Goal: Task Accomplishment & Management: Complete application form

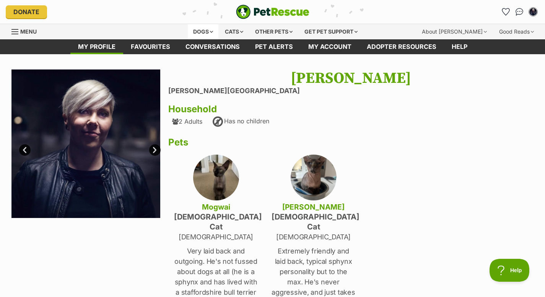
click at [201, 31] on div "Dogs" at bounding box center [203, 31] width 31 height 15
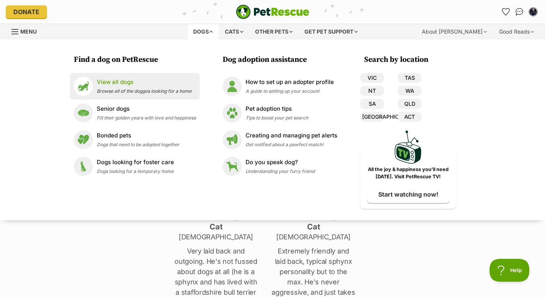
click at [161, 84] on p "View all dogs" at bounding box center [144, 82] width 95 height 9
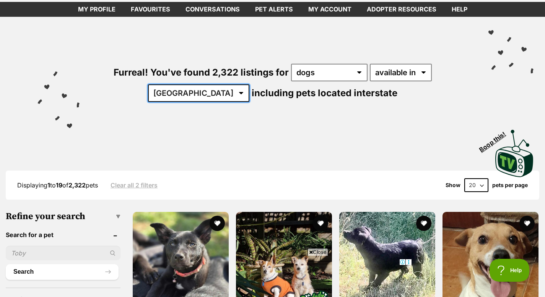
click at [204, 98] on select "Australia ACT NSW NT QLD SA TAS VIC WA" at bounding box center [198, 93] width 101 height 18
select select "VIC"
click at [172, 84] on select "Australia ACT NSW NT QLD SA TAS VIC WA" at bounding box center [198, 93] width 101 height 18
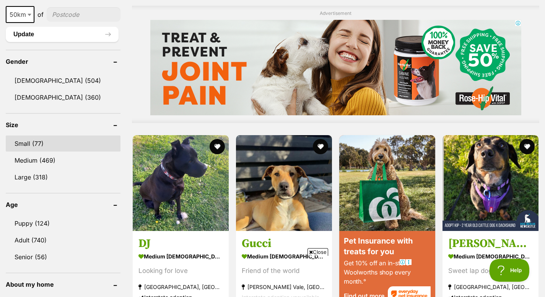
click at [57, 141] on link "Small (77)" at bounding box center [63, 144] width 115 height 16
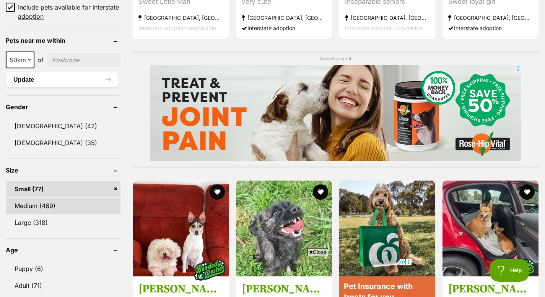
click at [48, 209] on link "Medium (469)" at bounding box center [63, 206] width 115 height 16
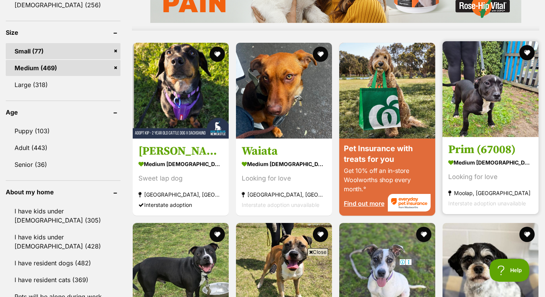
scroll to position [702, 0]
click at [484, 170] on section "medium female Dog Looking for love Moolap, VIC Interstate adoption unavailable" at bounding box center [490, 183] width 84 height 52
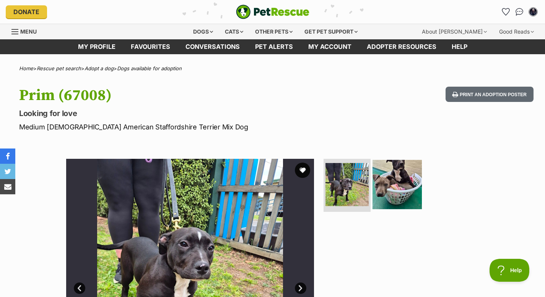
click at [403, 180] on img at bounding box center [396, 184] width 49 height 49
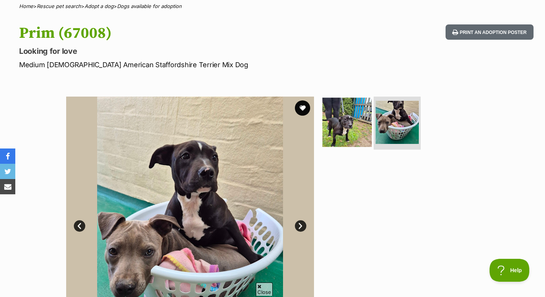
click at [347, 138] on img at bounding box center [346, 121] width 49 height 49
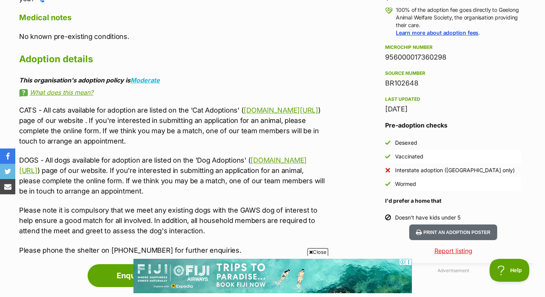
scroll to position [503, 0]
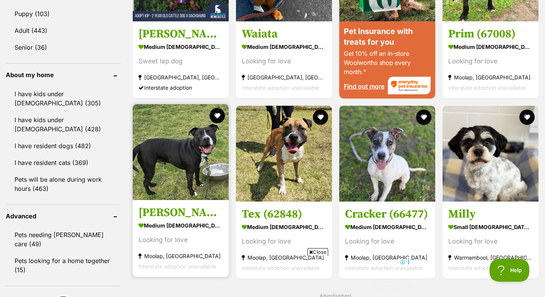
scroll to position [829, 0]
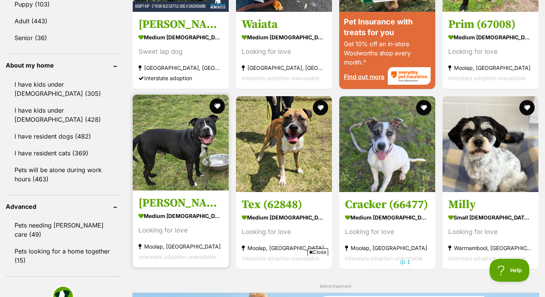
click at [187, 204] on h3 "[PERSON_NAME] (66952)" at bounding box center [180, 203] width 84 height 15
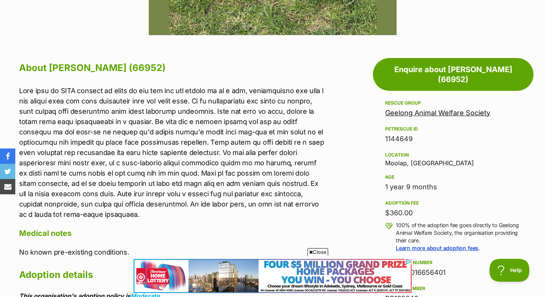
scroll to position [373, 0]
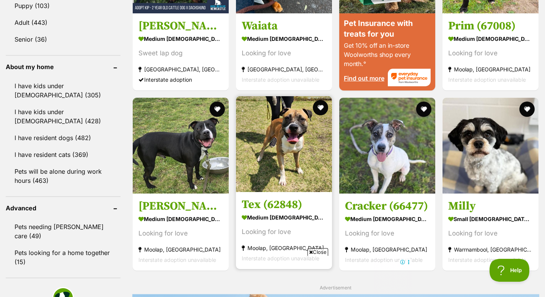
click at [287, 198] on h3 "Tex (62848)" at bounding box center [284, 205] width 84 height 15
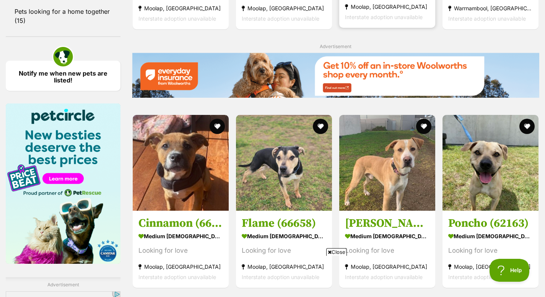
scroll to position [1067, 0]
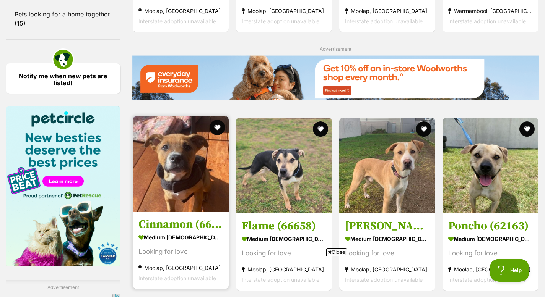
click at [188, 217] on h3 "Cinnamon (66690)" at bounding box center [180, 224] width 84 height 15
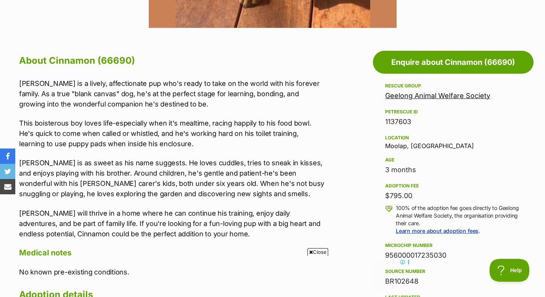
scroll to position [387, 0]
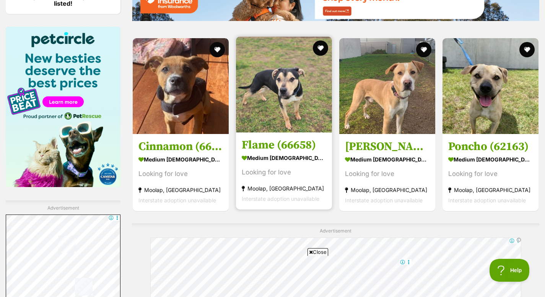
scroll to position [1144, 0]
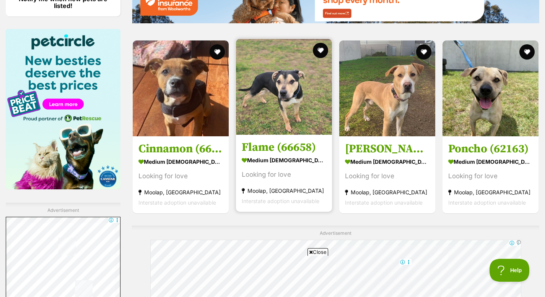
click at [288, 149] on h3 "Flame (66658)" at bounding box center [284, 147] width 84 height 15
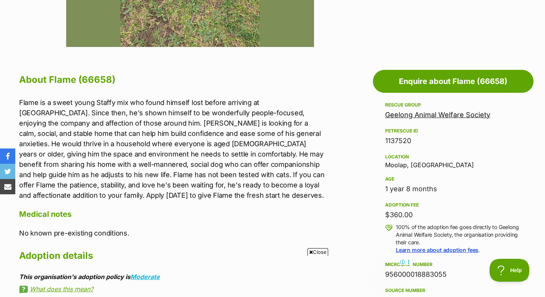
scroll to position [362, 0]
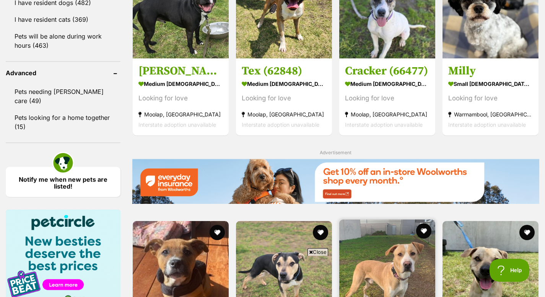
scroll to position [965, 0]
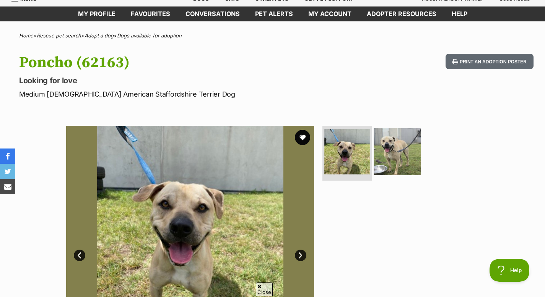
scroll to position [36, 0]
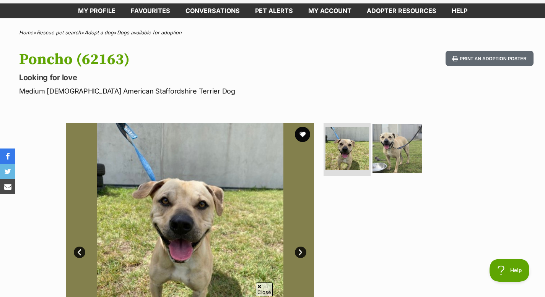
click at [398, 154] on img at bounding box center [396, 148] width 49 height 49
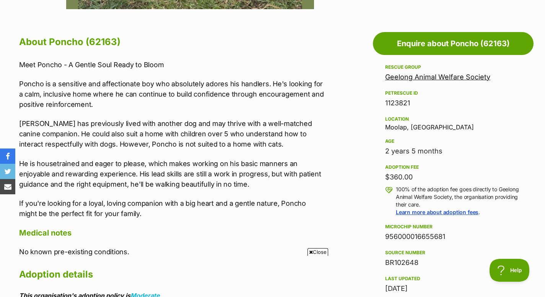
scroll to position [399, 0]
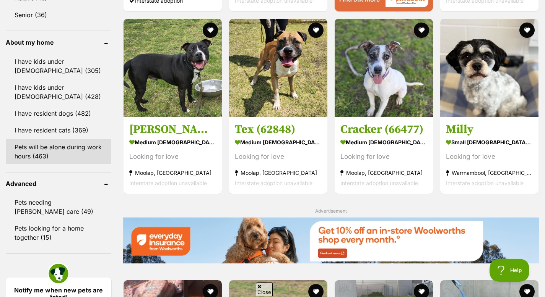
scroll to position [851, 0]
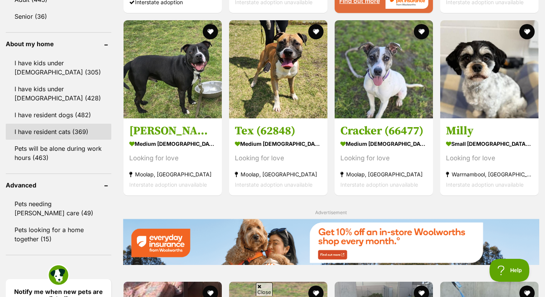
click at [76, 128] on link "I have resident cats (369)" at bounding box center [58, 132] width 105 height 16
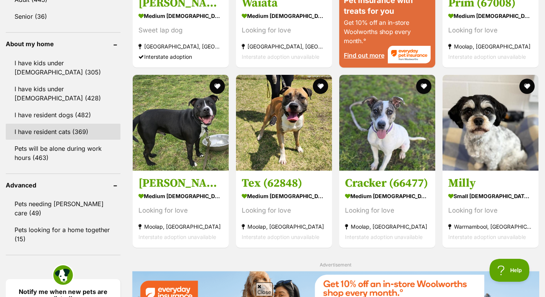
scroll to position [0, 0]
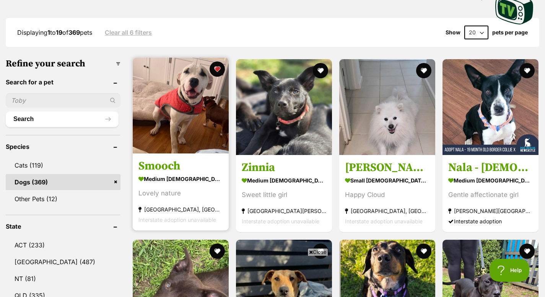
click at [156, 159] on h3 "Smooch" at bounding box center [180, 166] width 84 height 15
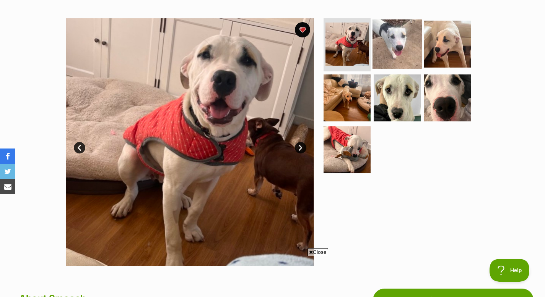
click at [405, 50] on img at bounding box center [396, 43] width 49 height 49
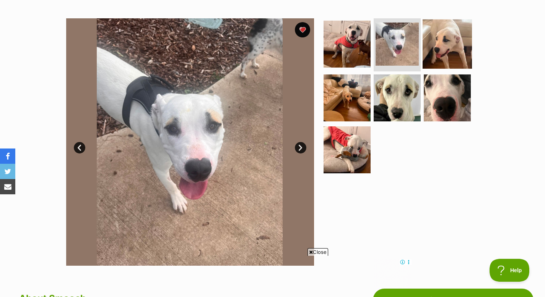
click at [428, 50] on img at bounding box center [446, 43] width 49 height 49
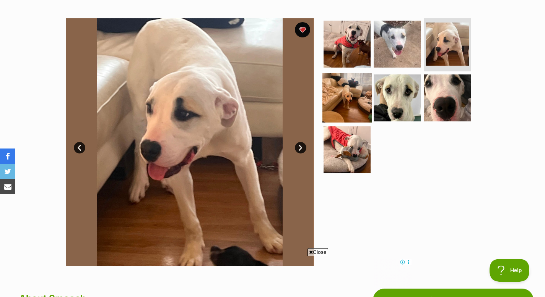
click at [355, 97] on img at bounding box center [346, 97] width 49 height 49
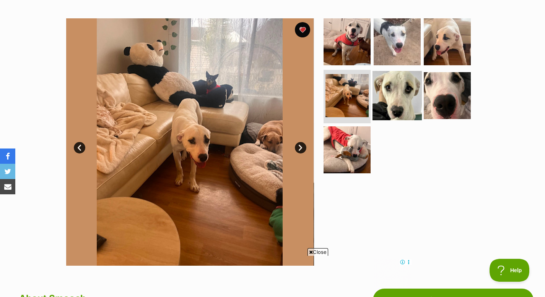
click at [399, 99] on img at bounding box center [396, 95] width 49 height 49
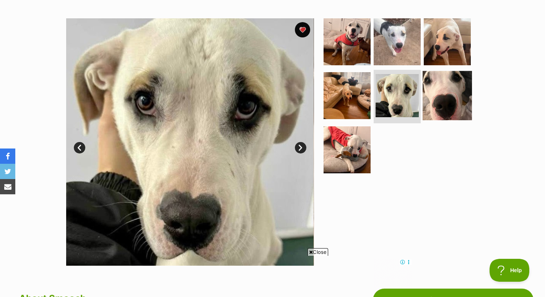
click at [453, 96] on img at bounding box center [446, 95] width 49 height 49
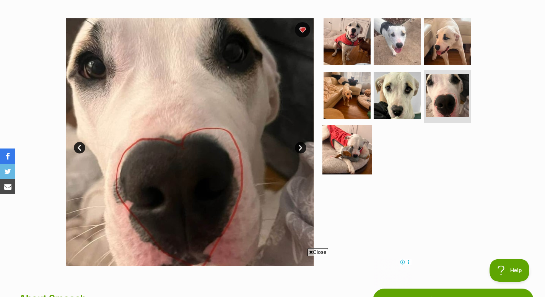
click at [360, 142] on img at bounding box center [346, 149] width 49 height 49
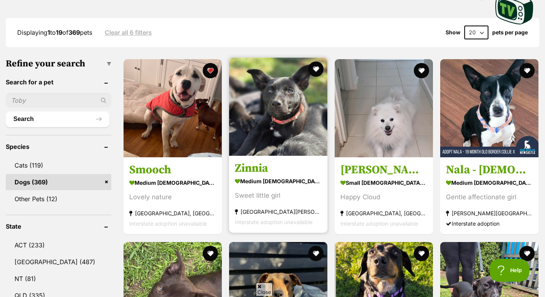
click at [276, 121] on img at bounding box center [278, 107] width 98 height 98
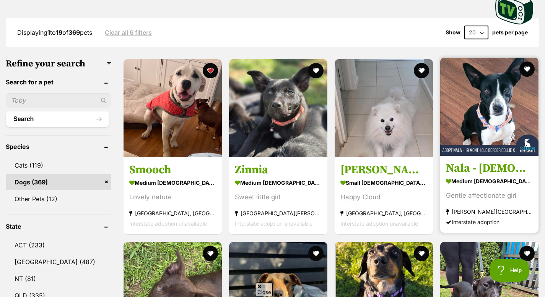
click at [490, 162] on h3 "Nala - [DEMOGRAPHIC_DATA] Border Collie X" at bounding box center [489, 169] width 87 height 15
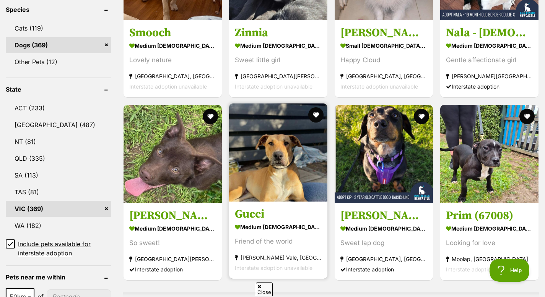
click at [251, 207] on h3 "Gucci" at bounding box center [278, 214] width 87 height 15
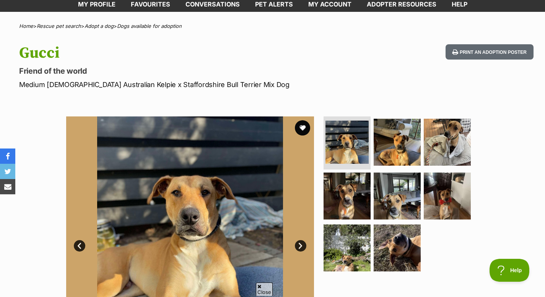
scroll to position [44, 0]
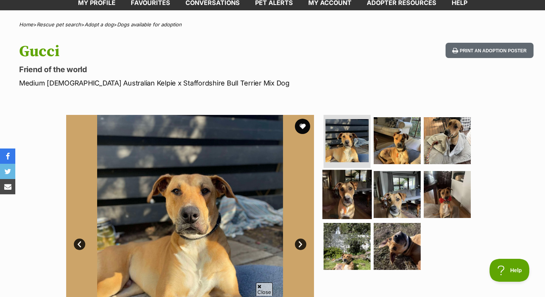
click at [364, 200] on img at bounding box center [346, 194] width 49 height 49
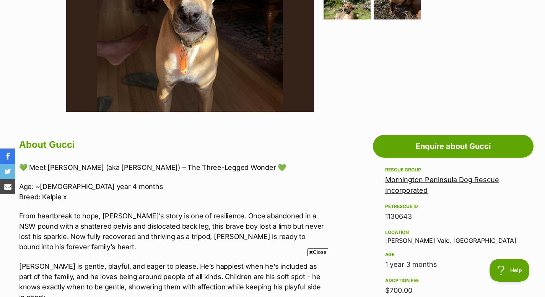
scroll to position [0, 0]
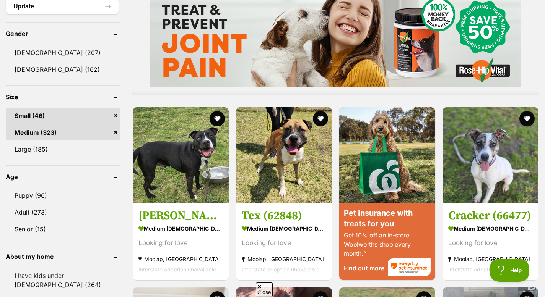
scroll to position [661, 0]
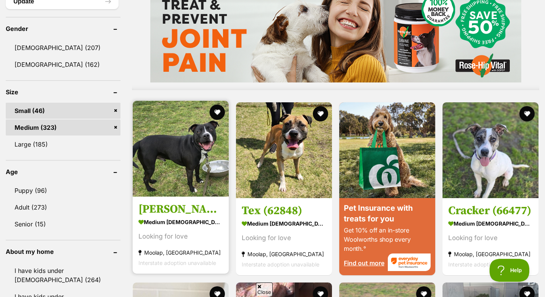
click at [184, 202] on h3 "Toby (66952)" at bounding box center [180, 209] width 84 height 15
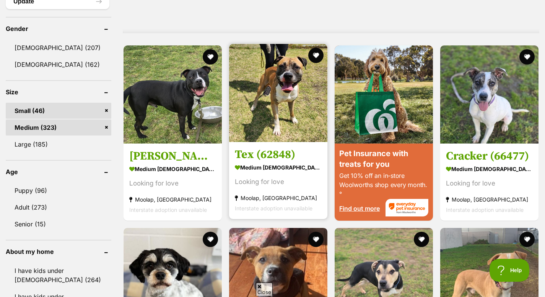
click at [279, 142] on link "Tex (62848) medium male Dog Looking for love Moolap, VIC Interstate adoption un…" at bounding box center [278, 181] width 98 height 78
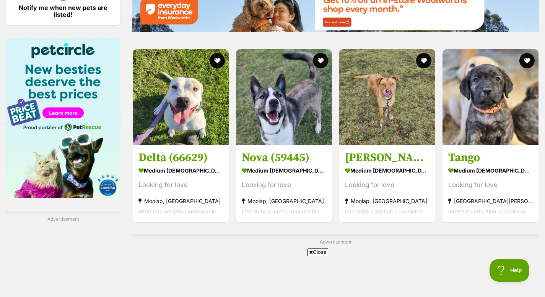
scroll to position [1159, 0]
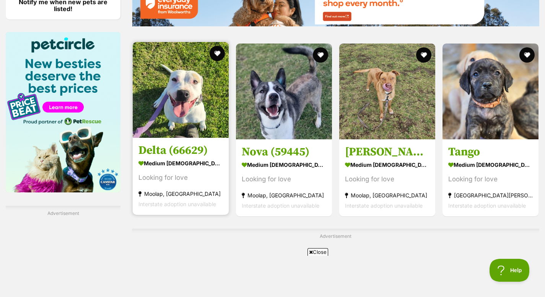
click at [186, 143] on h3 "Delta (66629)" at bounding box center [180, 150] width 84 height 15
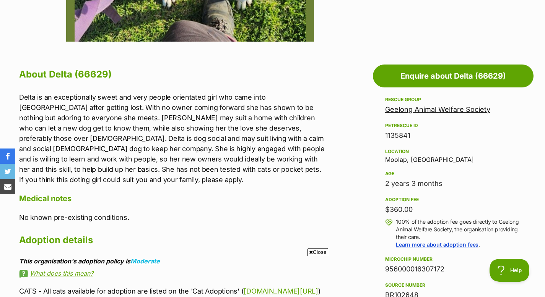
scroll to position [366, 0]
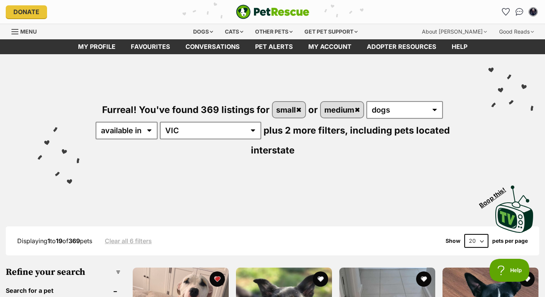
click at [470, 234] on select "20 40 60" at bounding box center [476, 241] width 24 height 14
select select "60"
click at [464, 234] on select "20 40 60" at bounding box center [476, 241] width 24 height 14
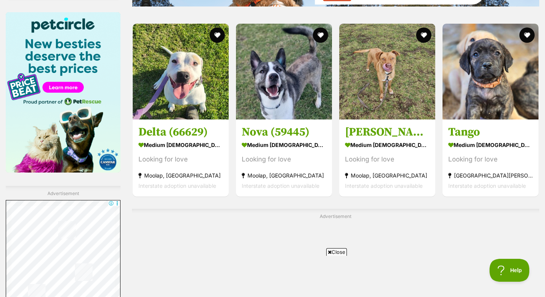
scroll to position [1178, 0]
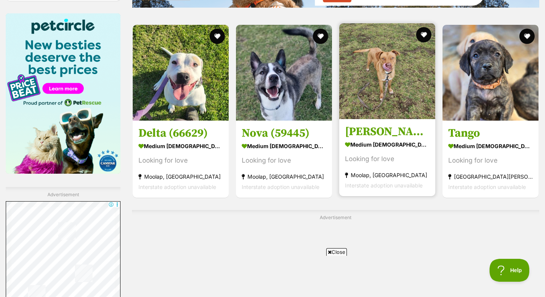
click at [383, 125] on h3 "[PERSON_NAME] (66402)" at bounding box center [387, 132] width 84 height 15
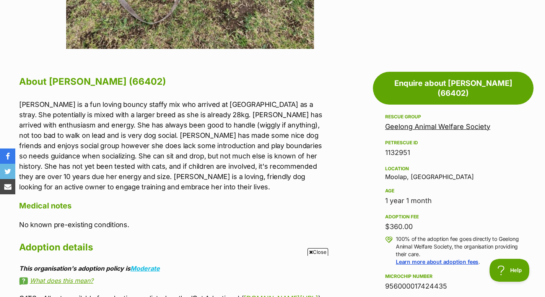
scroll to position [360, 0]
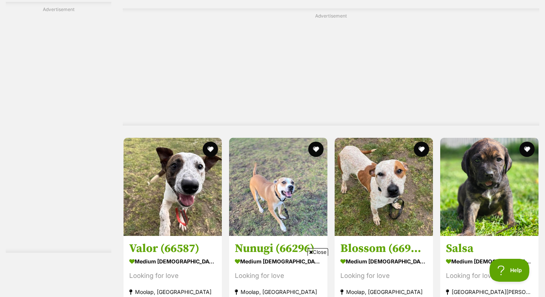
scroll to position [1393, 0]
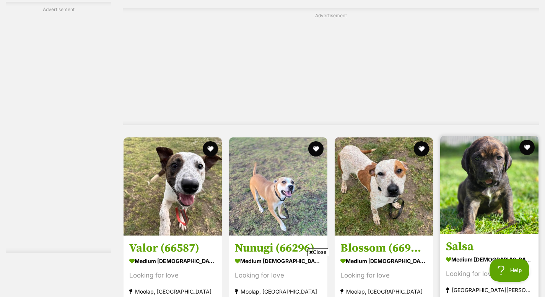
click at [468, 240] on h3 "Salsa" at bounding box center [489, 247] width 87 height 15
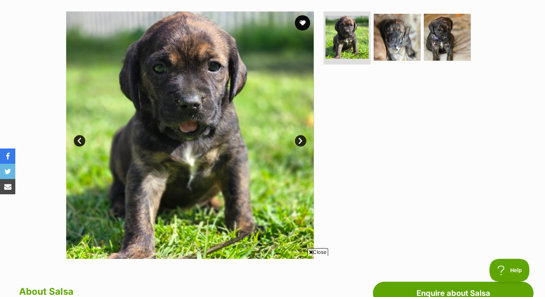
scroll to position [143, 0]
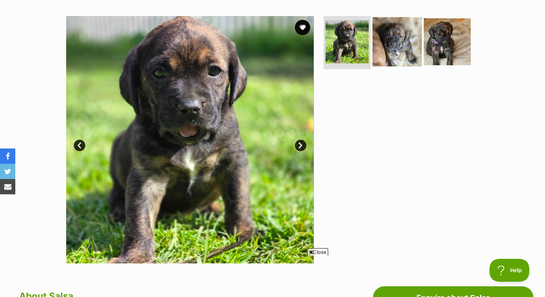
click at [395, 48] on img at bounding box center [396, 41] width 49 height 49
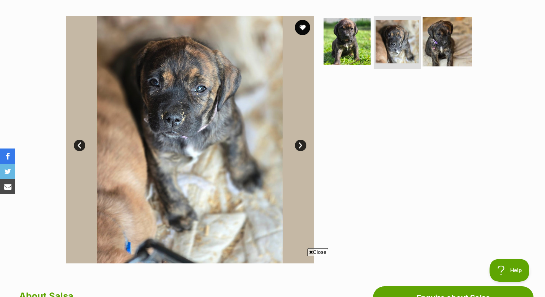
click at [433, 45] on img at bounding box center [446, 41] width 49 height 49
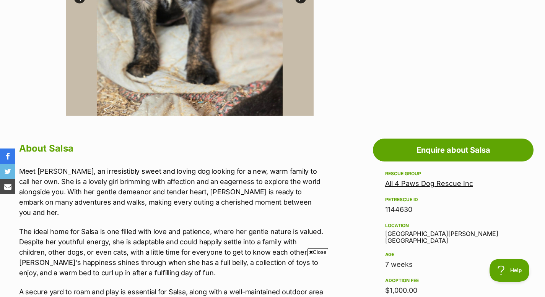
scroll to position [298, 0]
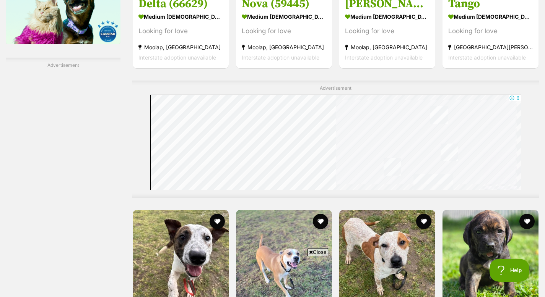
scroll to position [1310, 0]
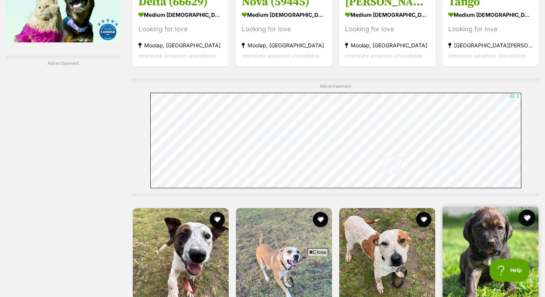
click at [527, 210] on button "favourite" at bounding box center [526, 218] width 17 height 17
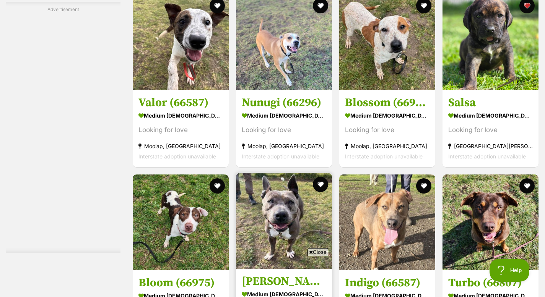
scroll to position [1526, 0]
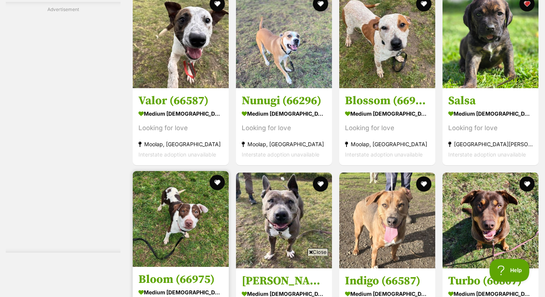
click at [170, 273] on h3 "Bloom (66975)" at bounding box center [180, 280] width 84 height 15
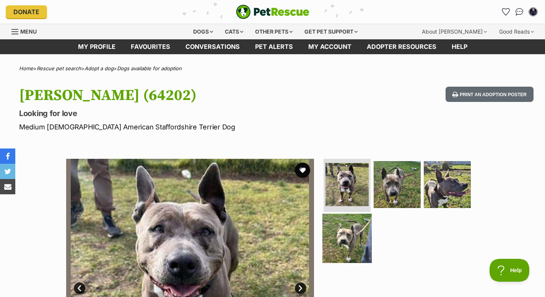
click at [331, 234] on img at bounding box center [346, 238] width 49 height 49
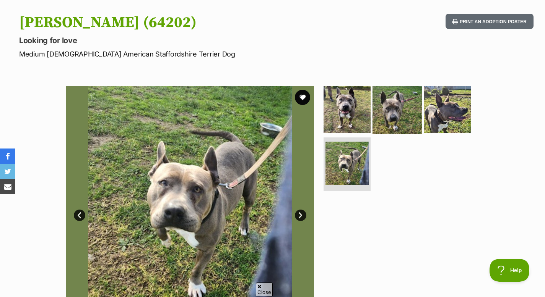
click at [397, 125] on img at bounding box center [396, 108] width 49 height 49
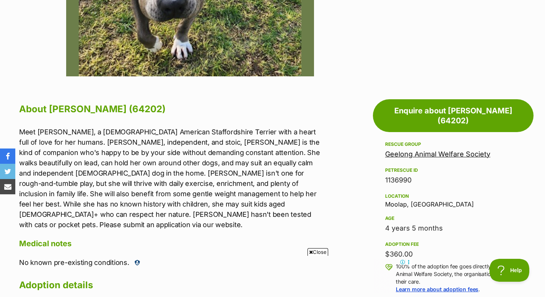
scroll to position [333, 0]
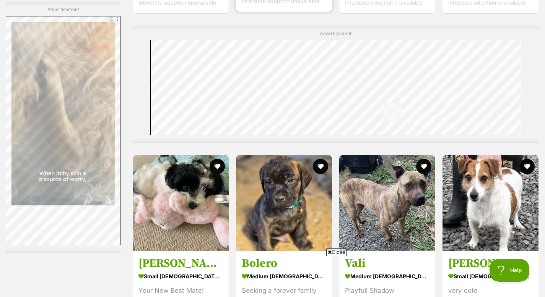
scroll to position [1859, 0]
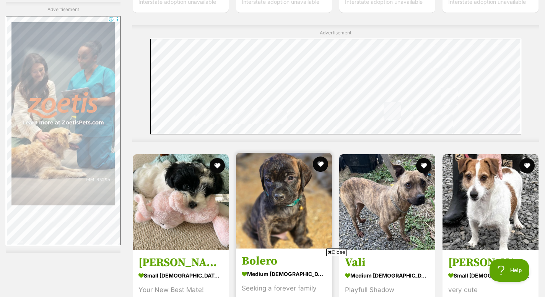
click at [278, 255] on h3 "Bolero" at bounding box center [284, 262] width 84 height 15
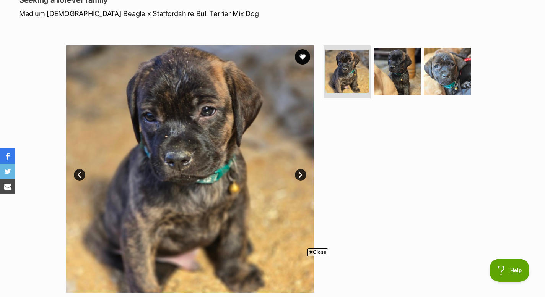
scroll to position [107, 0]
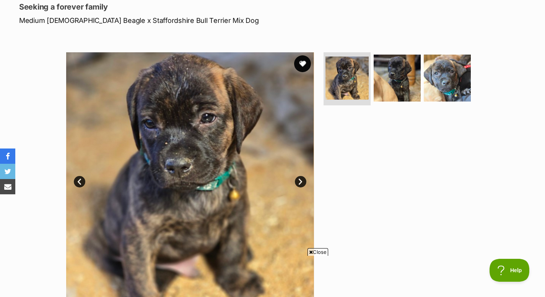
click at [303, 62] on button "favourite" at bounding box center [302, 63] width 17 height 17
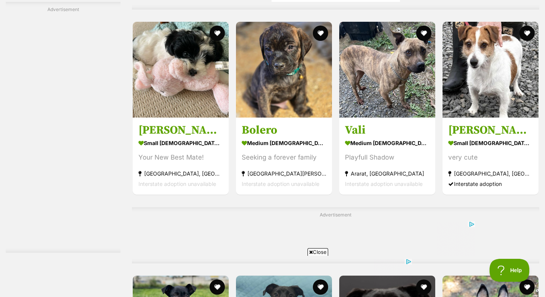
scroll to position [1943, 0]
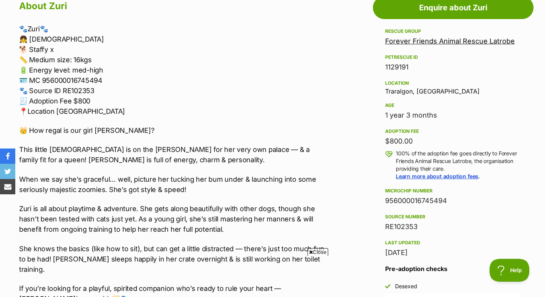
scroll to position [434, 0]
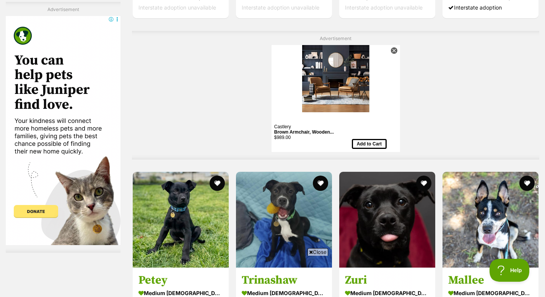
scroll to position [2174, 0]
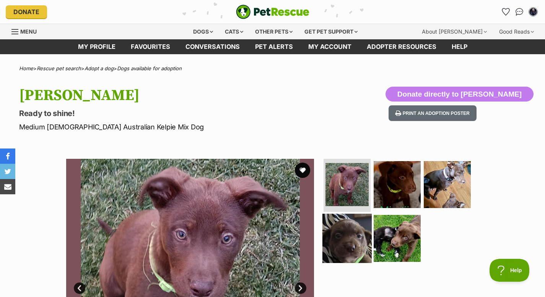
click at [332, 243] on img at bounding box center [346, 238] width 49 height 49
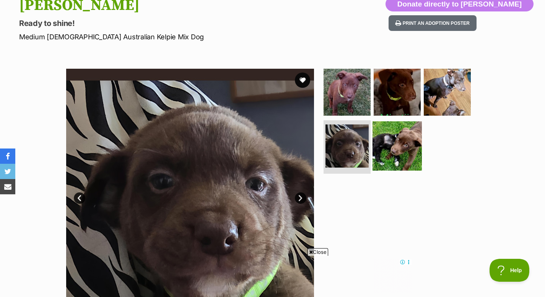
click at [374, 165] on img at bounding box center [396, 146] width 49 height 49
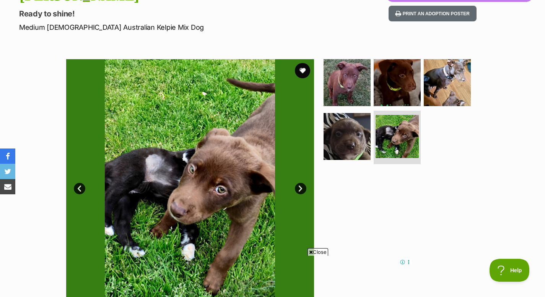
scroll to position [101, 0]
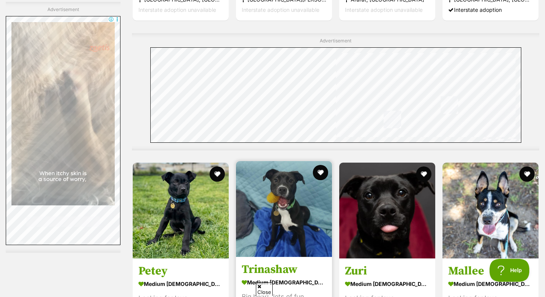
scroll to position [2157, 0]
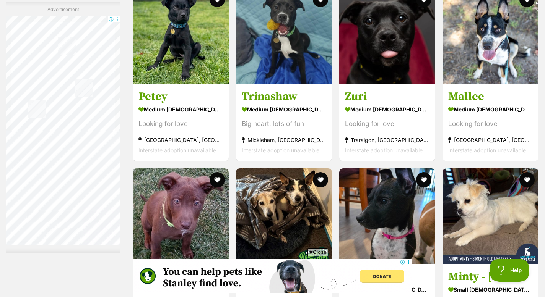
scroll to position [2219, 0]
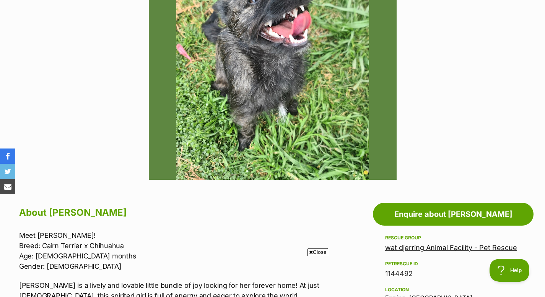
scroll to position [223, 0]
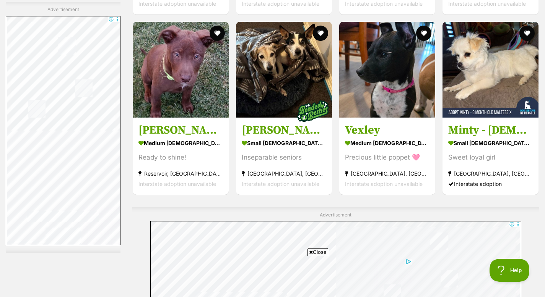
scroll to position [2309, 0]
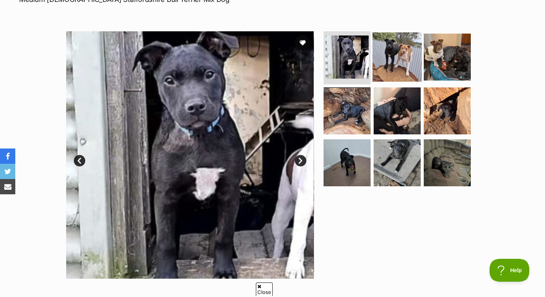
scroll to position [130, 0]
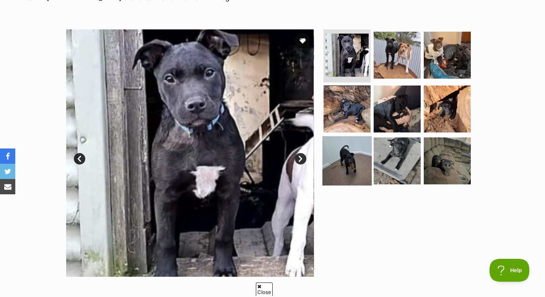
click at [341, 165] on img at bounding box center [346, 160] width 49 height 49
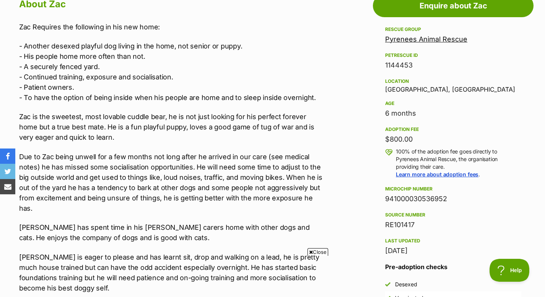
scroll to position [437, 0]
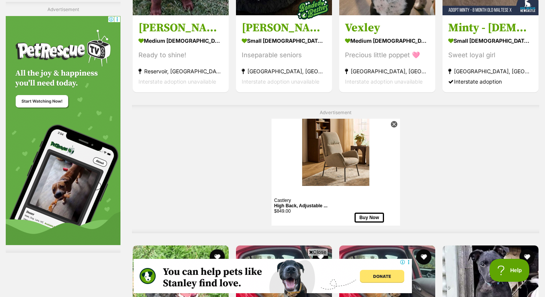
scroll to position [2472, 0]
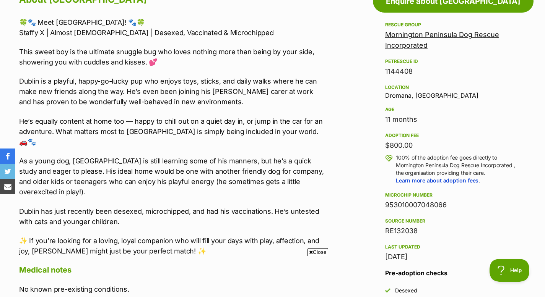
scroll to position [444, 0]
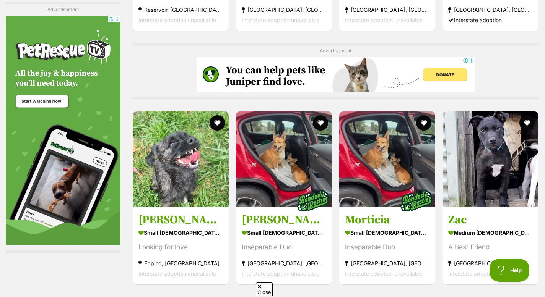
scroll to position [2534, 0]
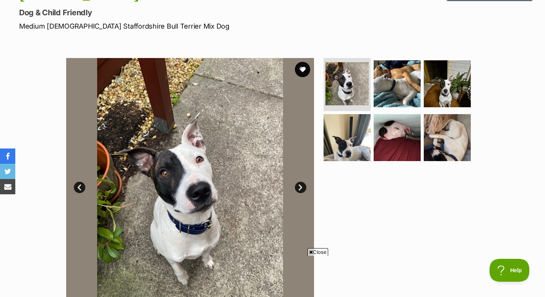
scroll to position [68, 0]
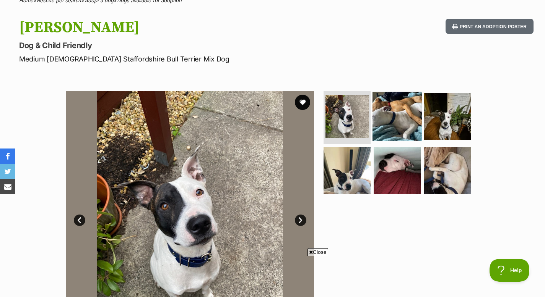
click at [380, 119] on img at bounding box center [396, 116] width 49 height 49
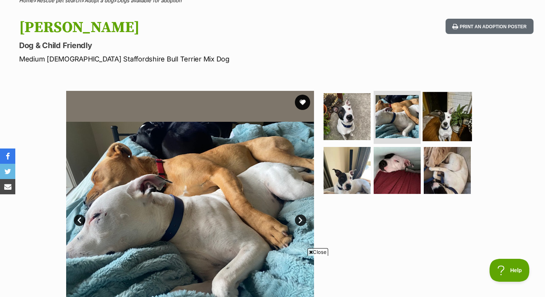
click at [447, 121] on img at bounding box center [446, 116] width 49 height 49
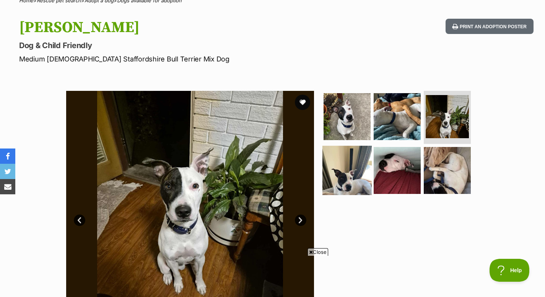
click at [364, 175] on img at bounding box center [346, 170] width 49 height 49
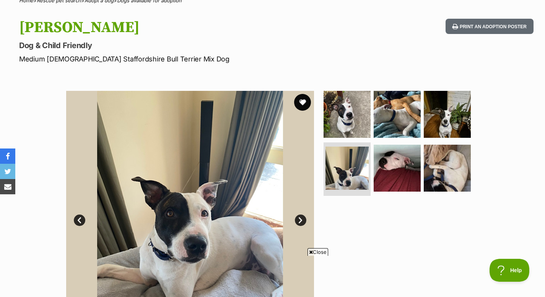
click at [303, 105] on button "favourite" at bounding box center [302, 102] width 17 height 17
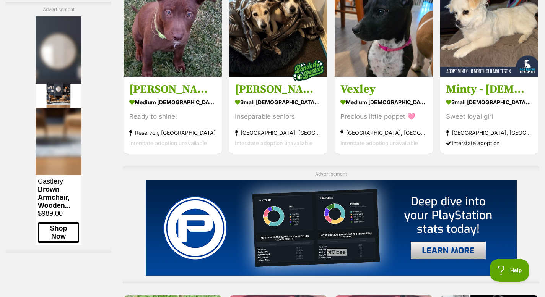
scroll to position [2366, 0]
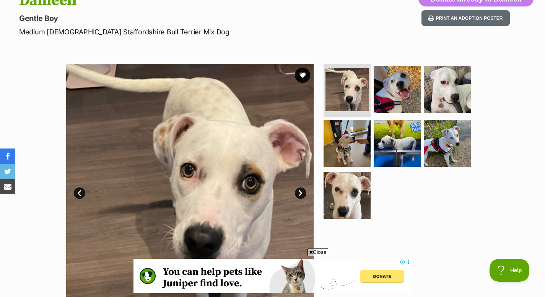
scroll to position [91, 0]
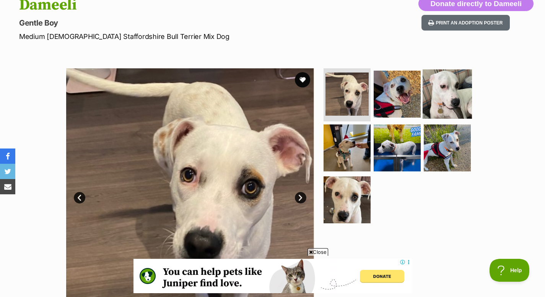
click at [437, 101] on img at bounding box center [446, 93] width 49 height 49
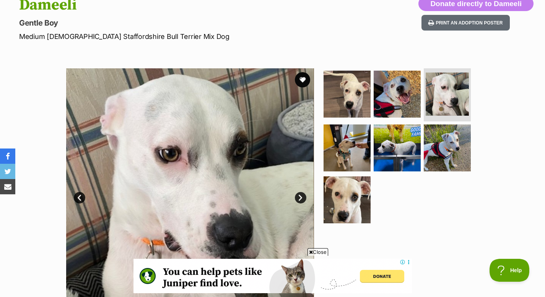
click at [420, 136] on ul at bounding box center [400, 148] width 157 height 160
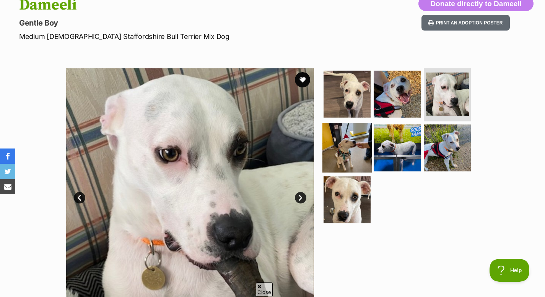
click at [360, 137] on img at bounding box center [346, 147] width 49 height 49
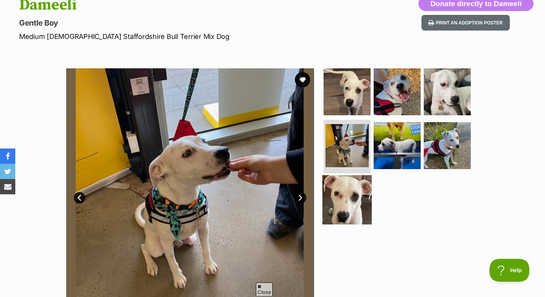
scroll to position [0, 0]
click at [350, 193] on img at bounding box center [346, 199] width 49 height 49
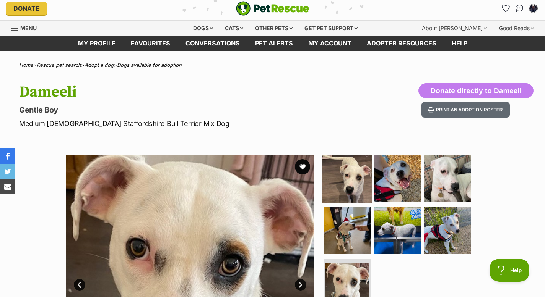
scroll to position [1, 0]
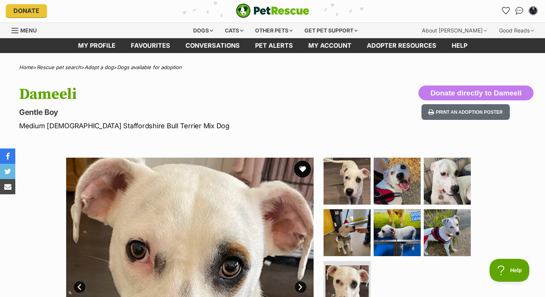
click at [303, 169] on button "favourite" at bounding box center [302, 169] width 17 height 17
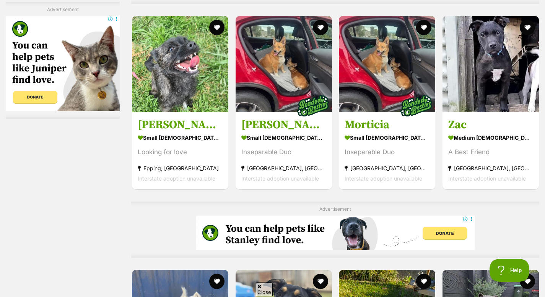
scroll to position [2566, 0]
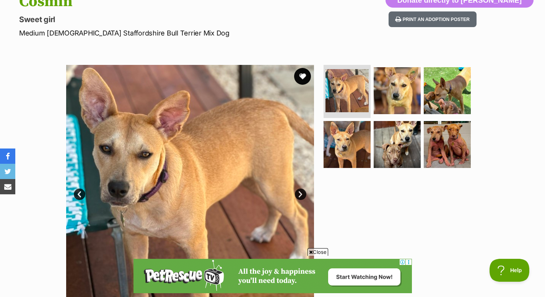
click at [301, 77] on button "favourite" at bounding box center [302, 76] width 17 height 17
click at [384, 141] on img at bounding box center [396, 144] width 49 height 49
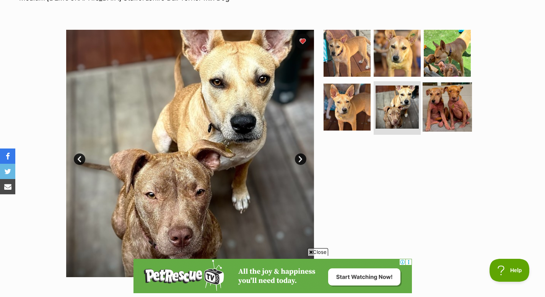
click at [446, 118] on img at bounding box center [446, 107] width 49 height 49
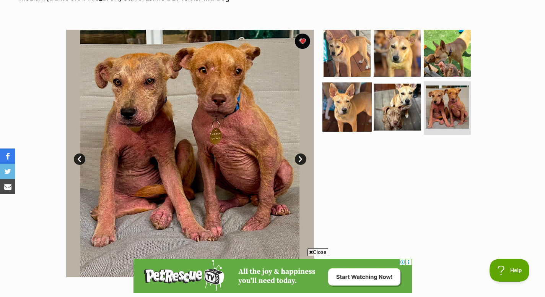
click at [347, 119] on img at bounding box center [346, 107] width 49 height 49
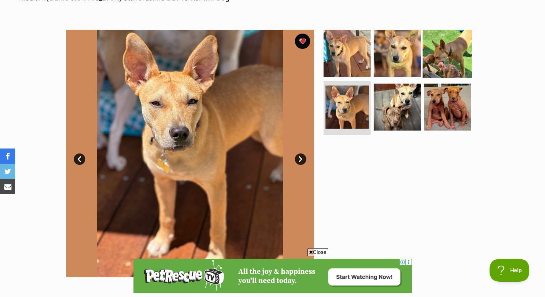
click at [444, 61] on img at bounding box center [446, 52] width 49 height 49
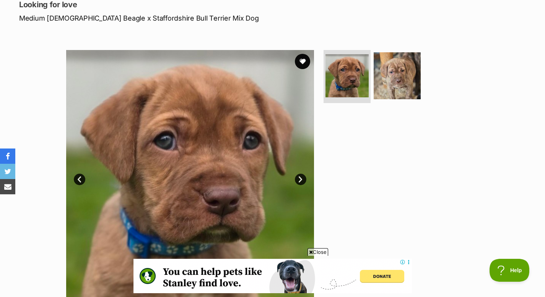
scroll to position [104, 0]
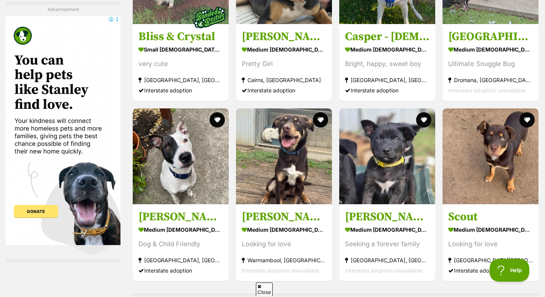
scroll to position [3029, 0]
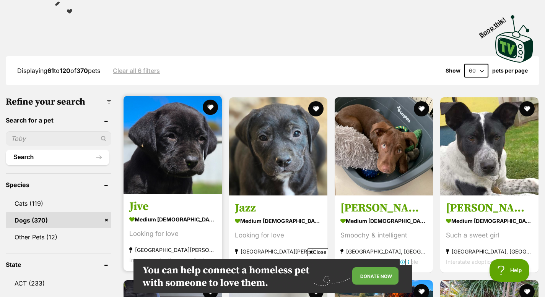
click at [142, 200] on h3 "Jive" at bounding box center [172, 207] width 87 height 15
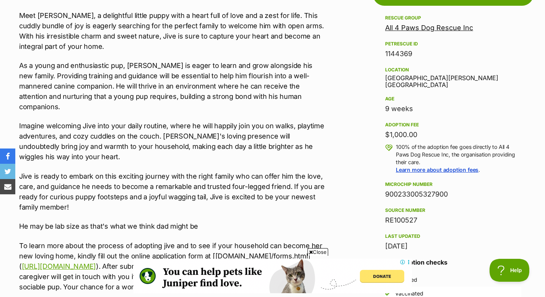
scroll to position [450, 0]
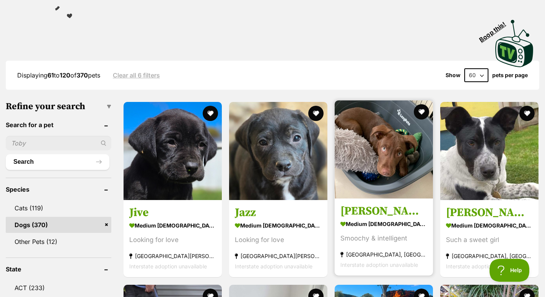
click at [361, 204] on h3 "[PERSON_NAME]" at bounding box center [383, 211] width 87 height 15
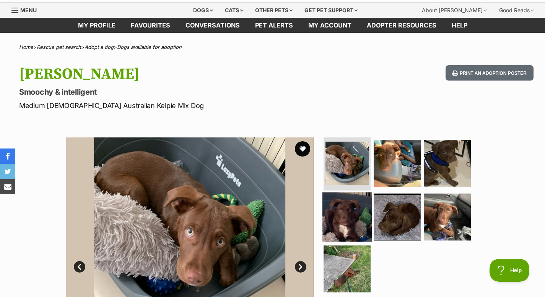
scroll to position [27, 0]
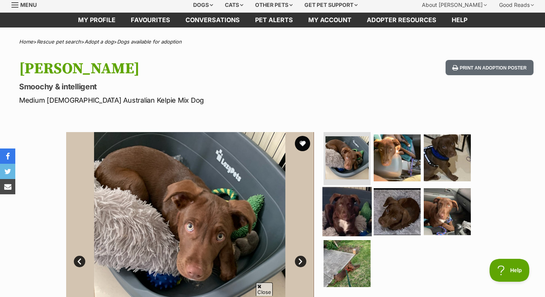
click at [349, 201] on img at bounding box center [346, 211] width 49 height 49
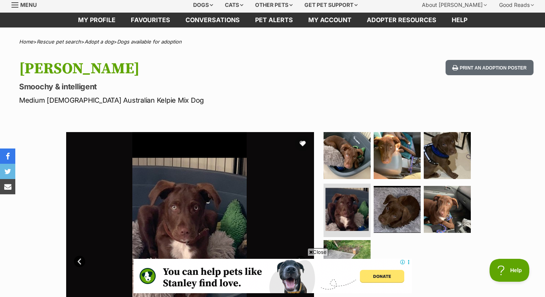
scroll to position [0, 0]
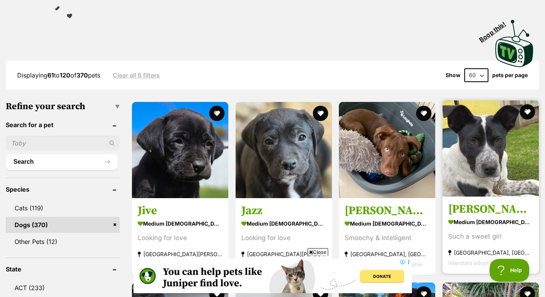
click at [472, 162] on img at bounding box center [490, 149] width 96 height 96
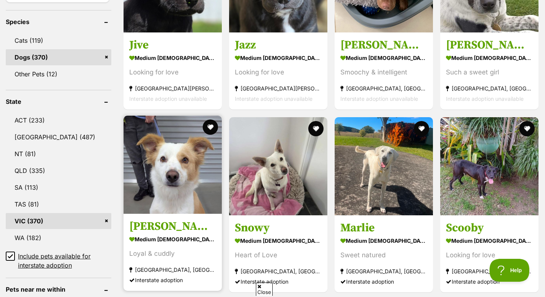
click at [196, 140] on img at bounding box center [172, 165] width 98 height 98
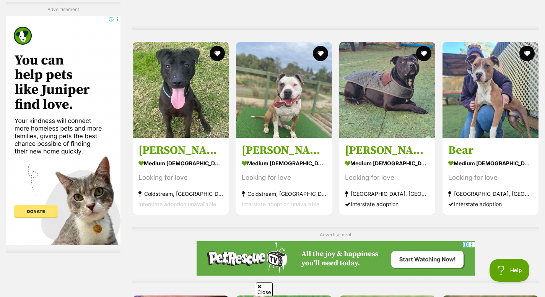
scroll to position [1415, 0]
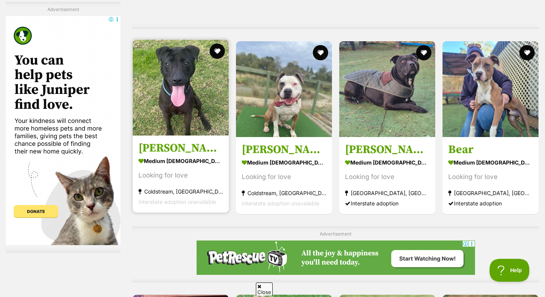
click at [159, 141] on h3 "[PERSON_NAME]" at bounding box center [180, 148] width 84 height 15
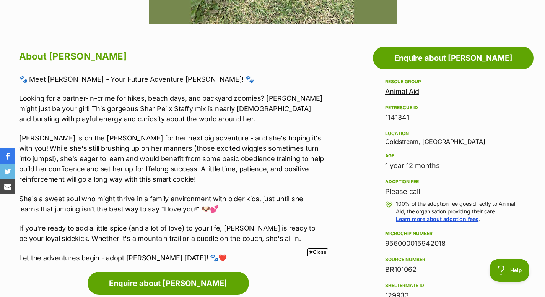
scroll to position [376, 0]
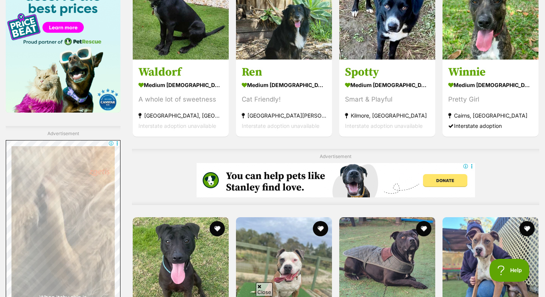
scroll to position [1238, 0]
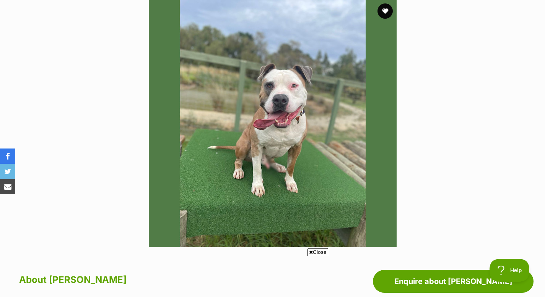
scroll to position [156, 0]
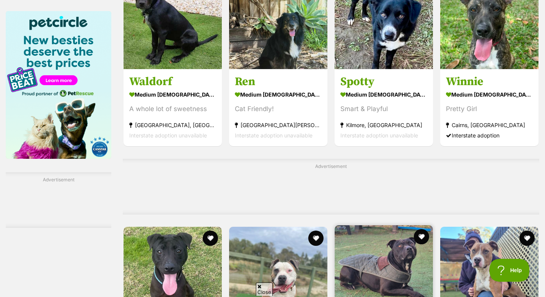
scroll to position [1177, 0]
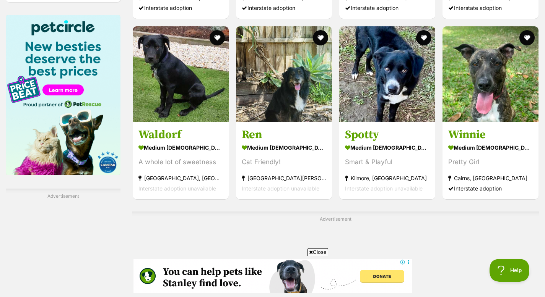
scroll to position [0, 0]
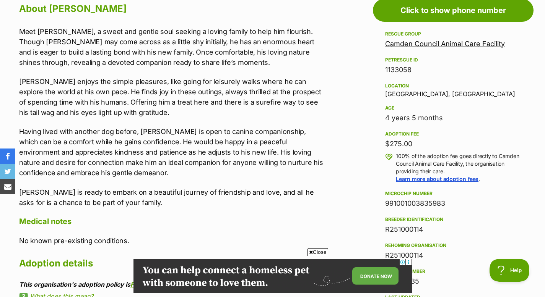
scroll to position [430, 0]
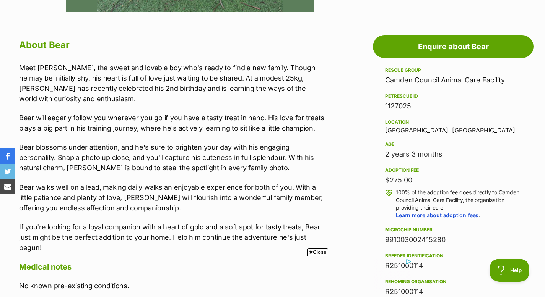
scroll to position [399, 0]
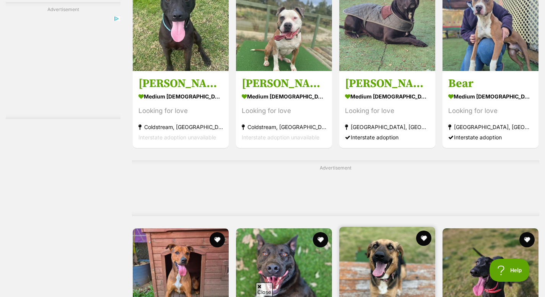
scroll to position [1484, 0]
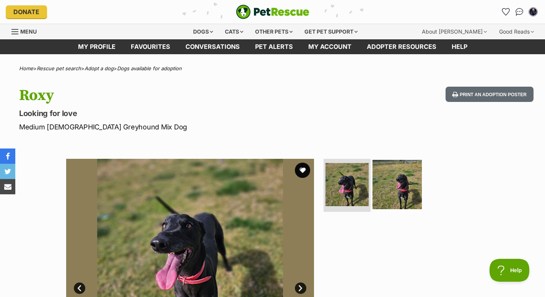
click at [409, 200] on img at bounding box center [396, 184] width 49 height 49
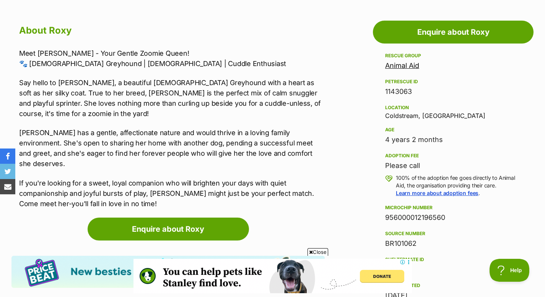
scroll to position [408, 0]
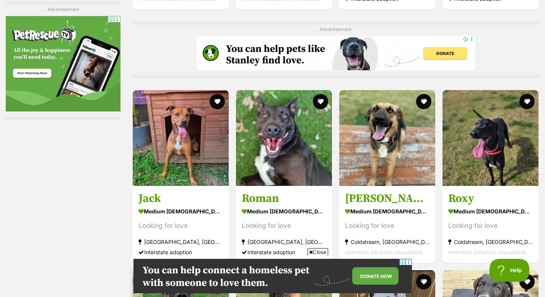
scroll to position [1632, 0]
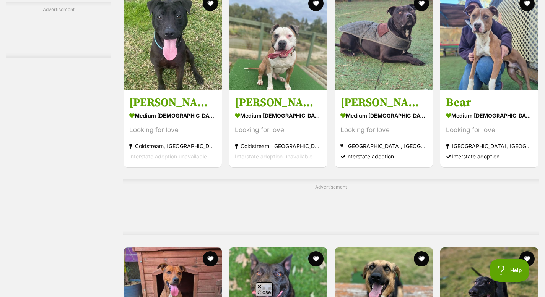
scroll to position [1413, 0]
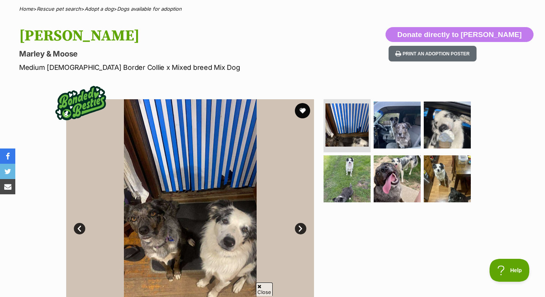
scroll to position [63, 0]
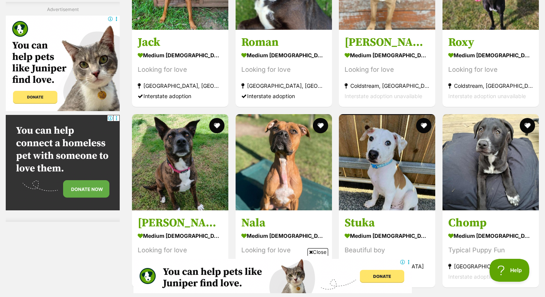
scroll to position [1841, 0]
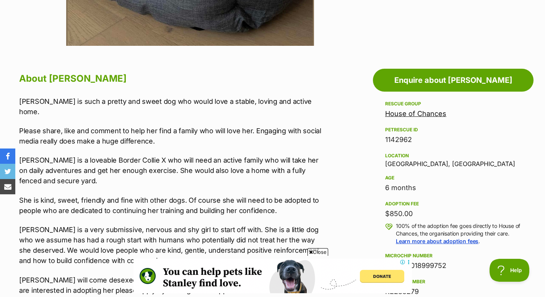
scroll to position [367, 0]
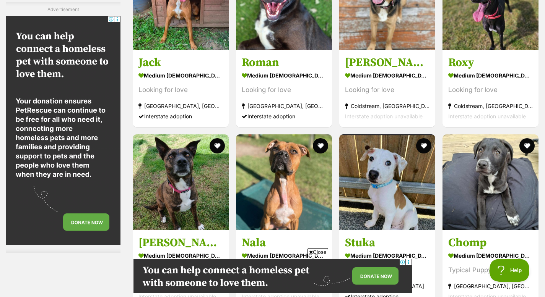
scroll to position [1752, 0]
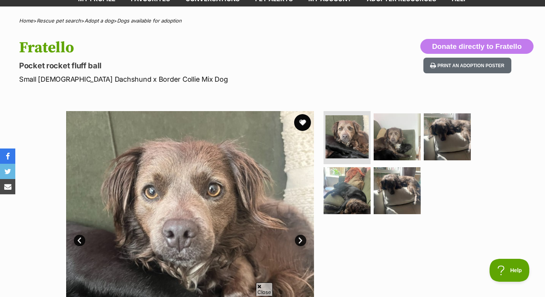
scroll to position [68, 0]
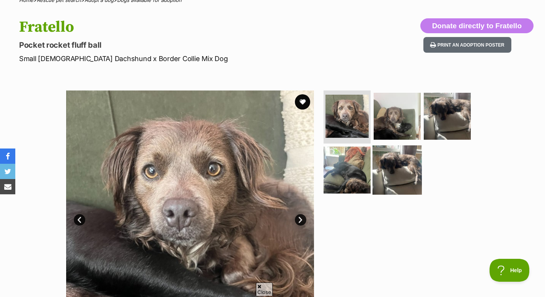
click at [391, 167] on img at bounding box center [396, 170] width 49 height 49
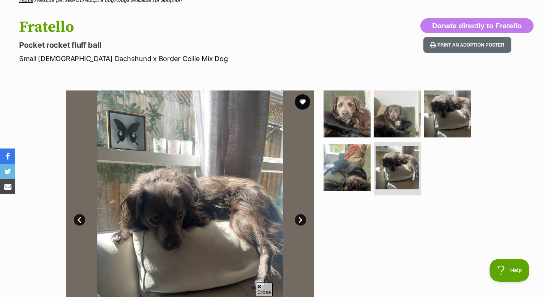
scroll to position [0, 0]
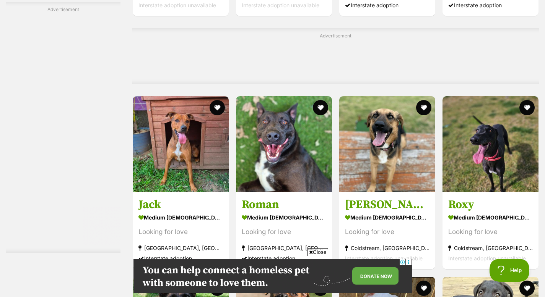
scroll to position [1618, 0]
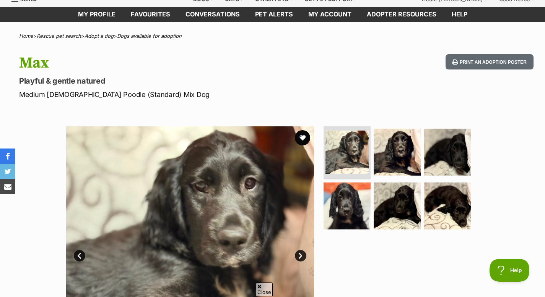
scroll to position [56, 0]
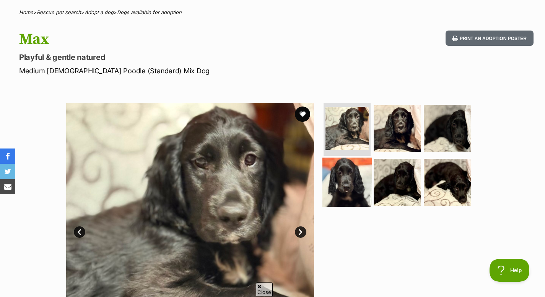
click at [361, 188] on img at bounding box center [346, 182] width 49 height 49
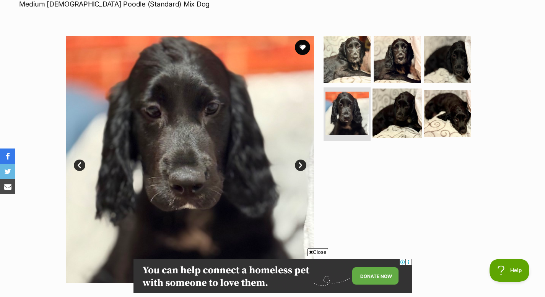
scroll to position [0, 0]
click at [388, 133] on img at bounding box center [396, 113] width 49 height 49
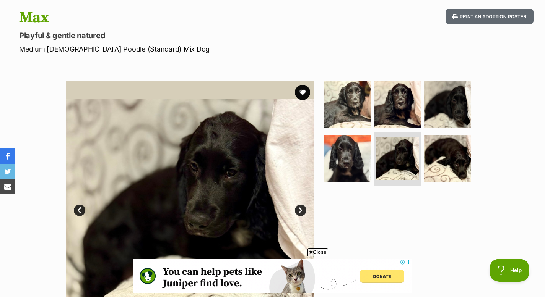
scroll to position [72, 0]
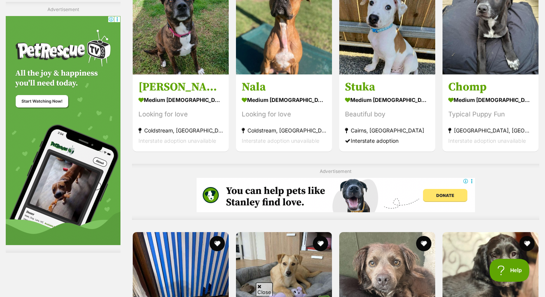
scroll to position [1927, 0]
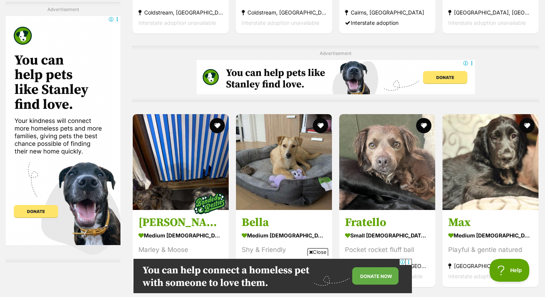
scroll to position [2032, 0]
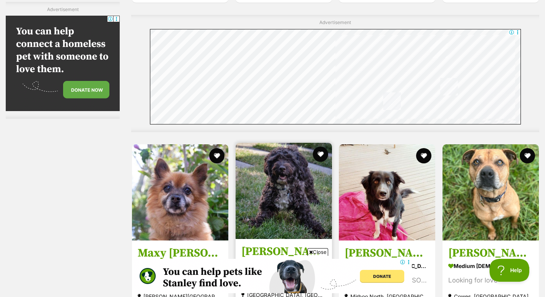
scroll to position [2442, 0]
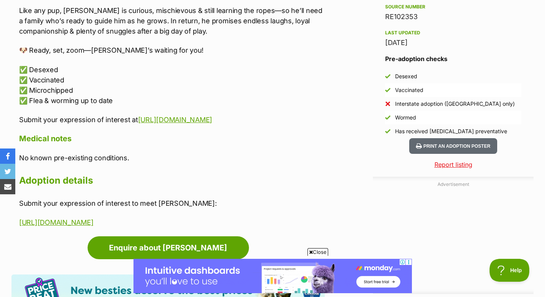
scroll to position [645, 0]
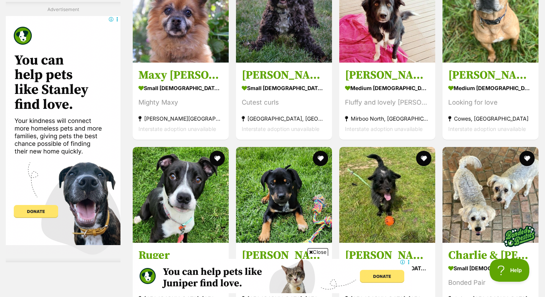
scroll to position [2550, 0]
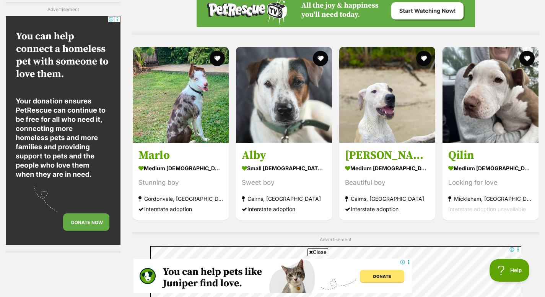
scroll to position [2852, 0]
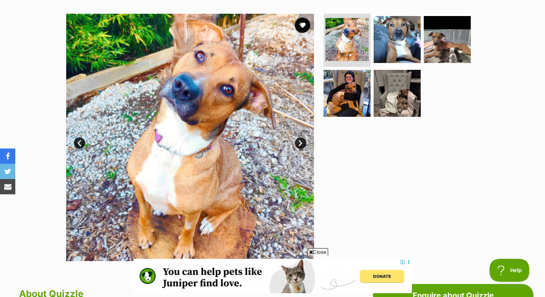
scroll to position [145, 0]
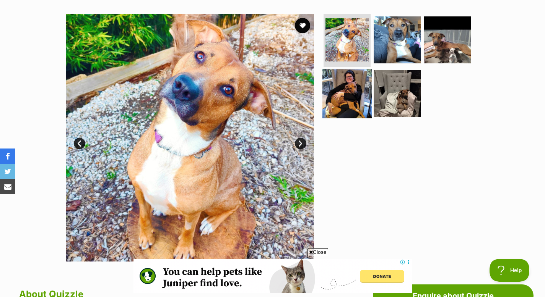
click at [338, 105] on img at bounding box center [346, 93] width 49 height 49
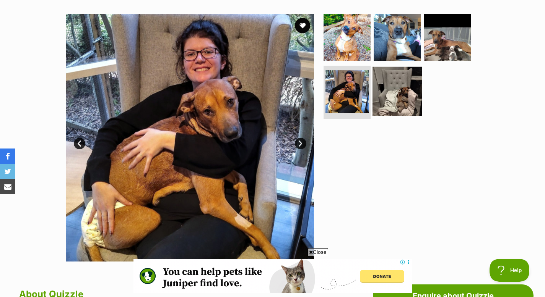
click at [381, 107] on img at bounding box center [396, 91] width 49 height 49
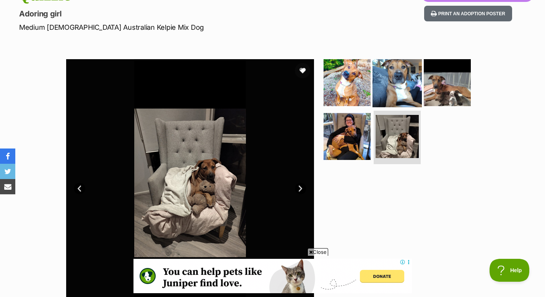
scroll to position [98, 0]
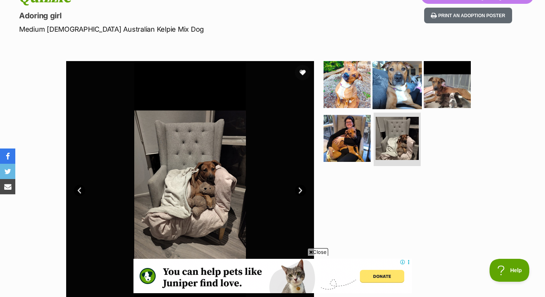
click at [394, 88] on img at bounding box center [396, 84] width 49 height 49
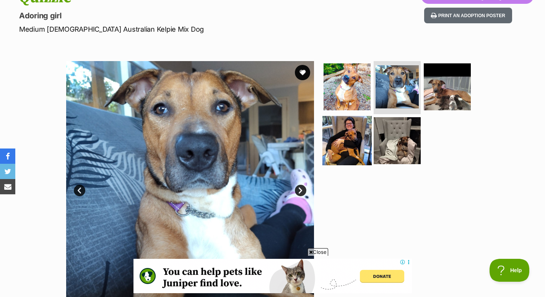
click at [349, 137] on img at bounding box center [346, 140] width 49 height 49
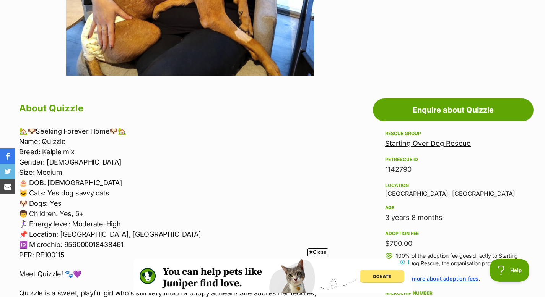
scroll to position [352, 0]
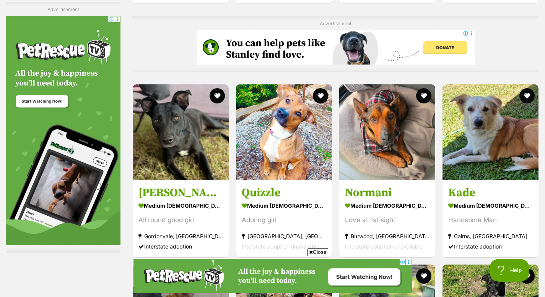
scroll to position [3189, 0]
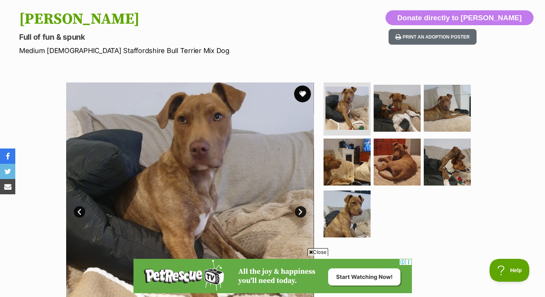
click at [300, 94] on button "favourite" at bounding box center [302, 94] width 17 height 17
click at [299, 215] on link "Next" at bounding box center [300, 211] width 11 height 11
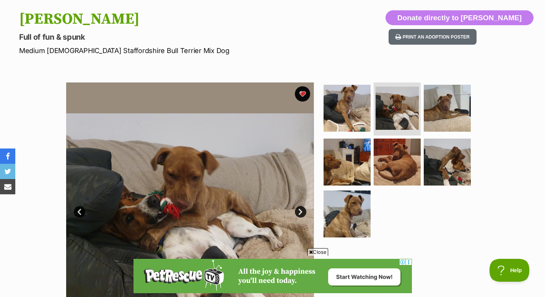
click at [300, 213] on link "Next" at bounding box center [300, 211] width 11 height 11
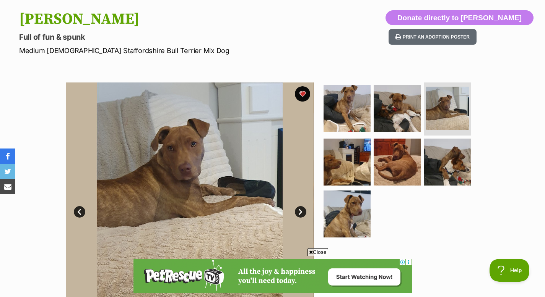
click at [300, 213] on link "Next" at bounding box center [300, 211] width 11 height 11
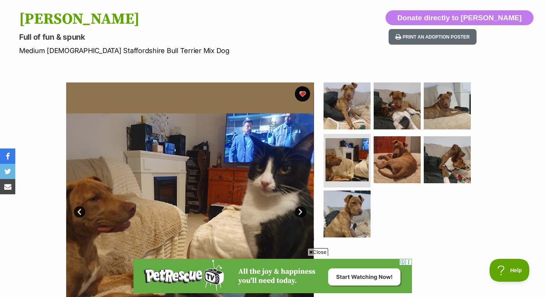
click at [300, 213] on link "Next" at bounding box center [300, 211] width 11 height 11
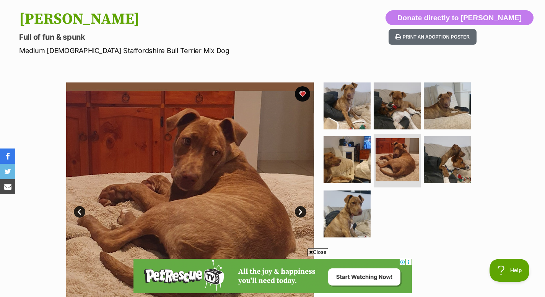
click at [300, 213] on link "Next" at bounding box center [300, 211] width 11 height 11
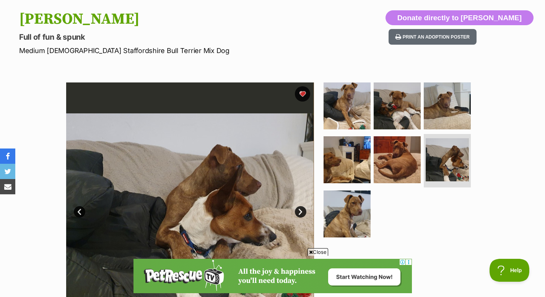
click at [300, 213] on link "Next" at bounding box center [300, 211] width 11 height 11
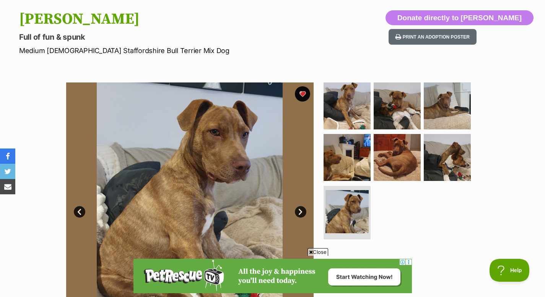
click at [300, 213] on link "Next" at bounding box center [300, 211] width 11 height 11
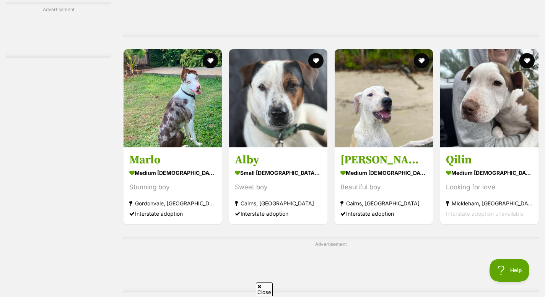
scroll to position [2750, 0]
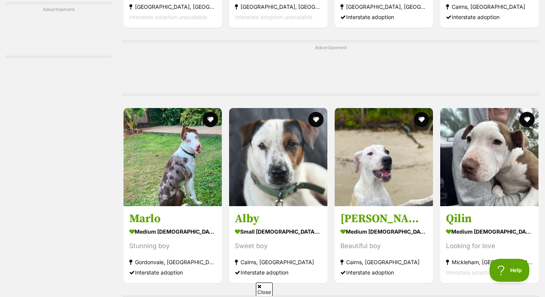
scroll to position [0, 0]
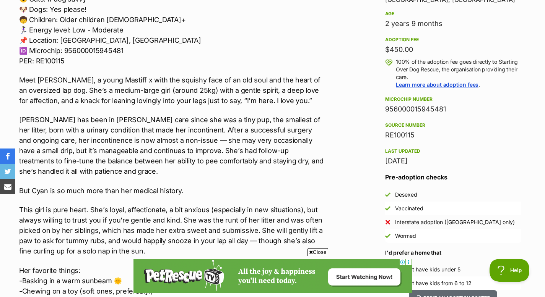
scroll to position [526, 0]
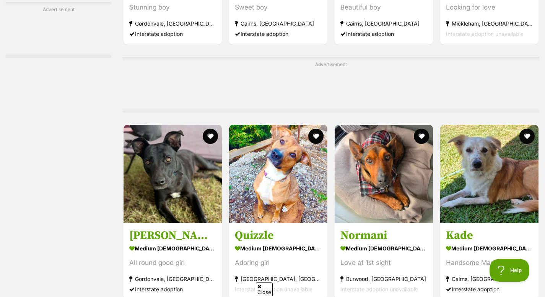
scroll to position [2917, 0]
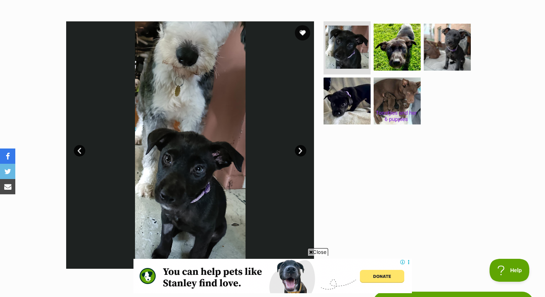
scroll to position [137, 0]
click at [301, 151] on link "Next" at bounding box center [300, 151] width 11 height 11
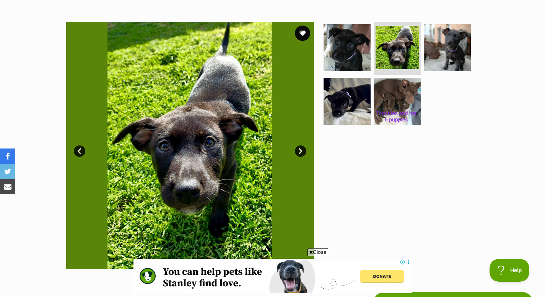
click at [301, 151] on link "Next" at bounding box center [300, 151] width 11 height 11
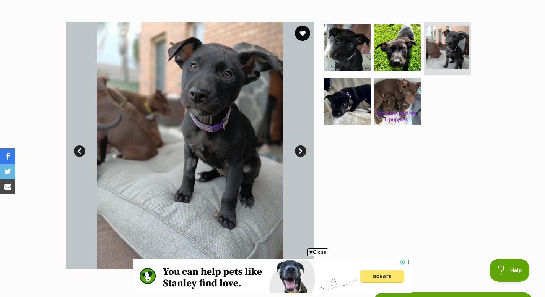
click at [301, 151] on link "Next" at bounding box center [300, 151] width 11 height 11
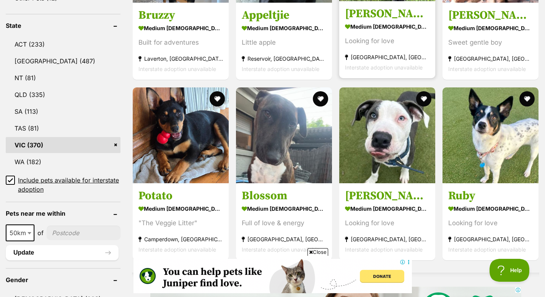
scroll to position [412, 0]
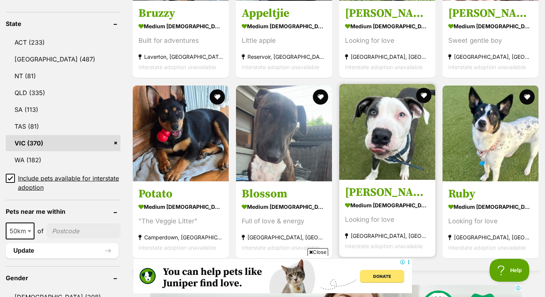
click at [364, 185] on h3 "[PERSON_NAME]" at bounding box center [387, 192] width 84 height 15
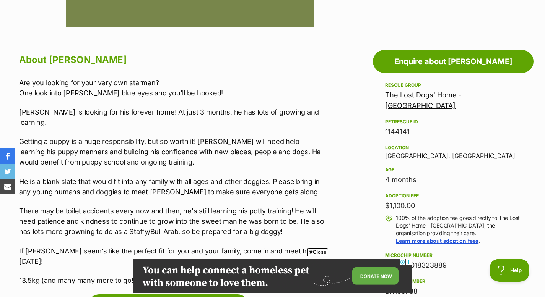
scroll to position [384, 0]
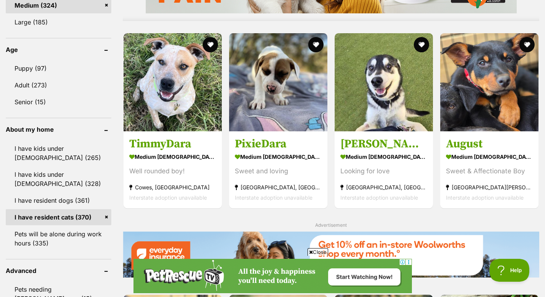
scroll to position [782, 0]
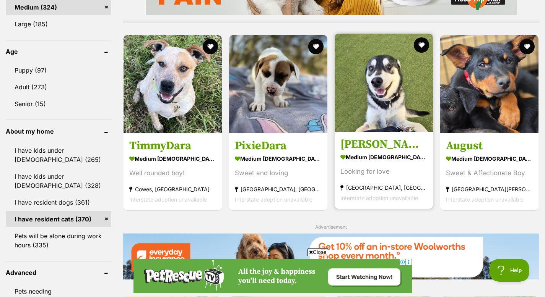
click at [349, 137] on h3 "[PERSON_NAME]" at bounding box center [383, 144] width 87 height 15
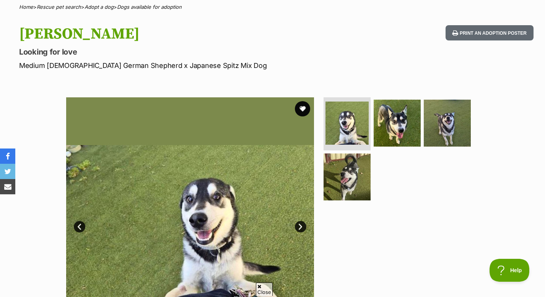
scroll to position [72, 0]
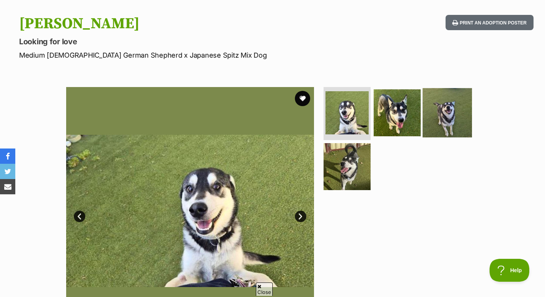
click at [442, 108] on img at bounding box center [446, 112] width 49 height 49
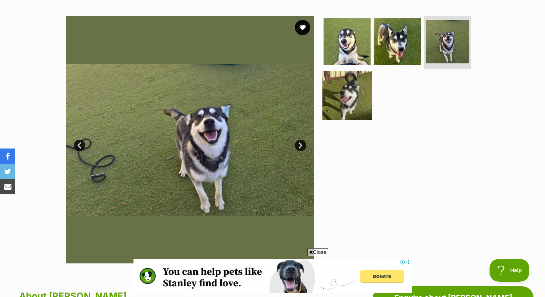
scroll to position [0, 0]
click at [352, 96] on img at bounding box center [346, 95] width 49 height 49
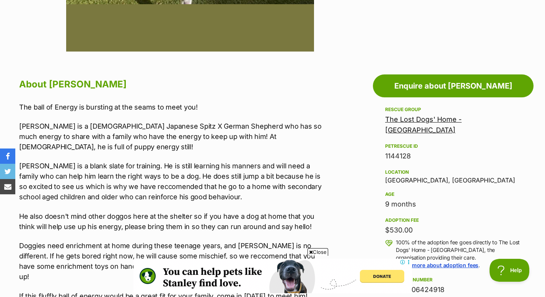
scroll to position [360, 0]
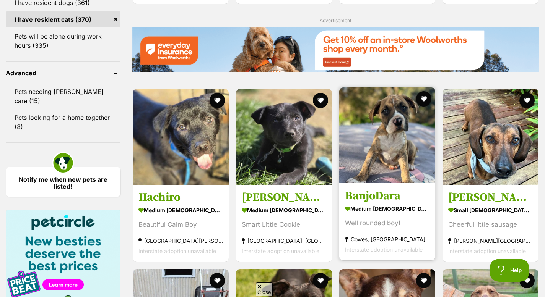
click at [376, 189] on h3 "BanjoDara" at bounding box center [387, 196] width 84 height 15
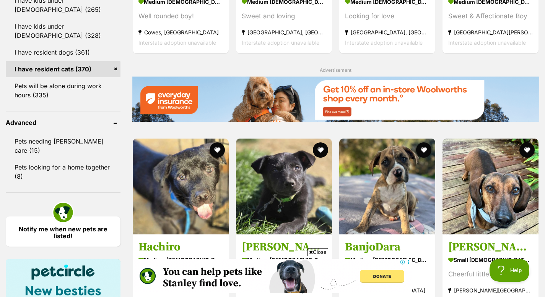
scroll to position [941, 0]
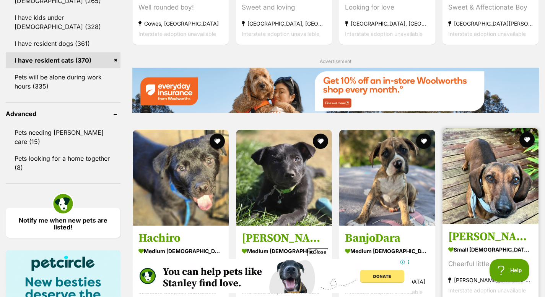
click at [466, 230] on h3 "[PERSON_NAME]" at bounding box center [490, 237] width 84 height 15
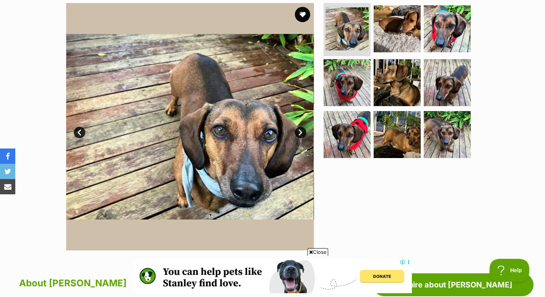
scroll to position [151, 0]
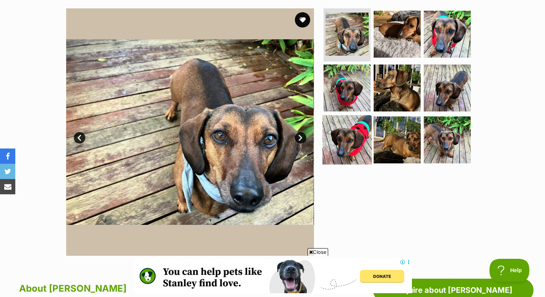
click at [352, 144] on img at bounding box center [346, 139] width 49 height 49
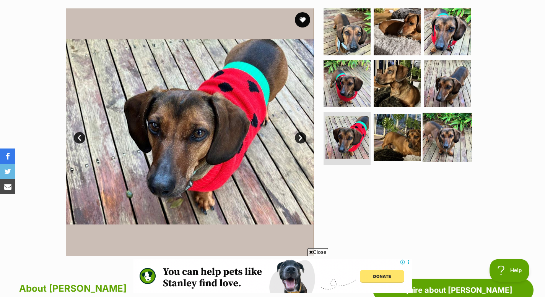
click at [434, 135] on img at bounding box center [446, 137] width 49 height 49
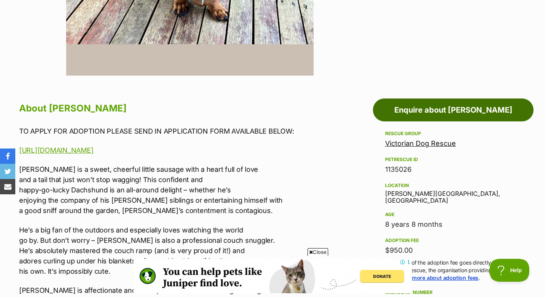
scroll to position [0, 0]
click at [394, 107] on link "Enquire about [PERSON_NAME]" at bounding box center [453, 110] width 161 height 23
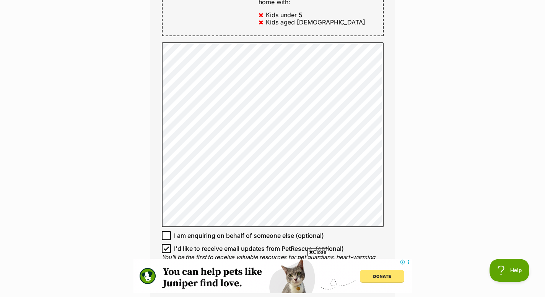
scroll to position [505, 0]
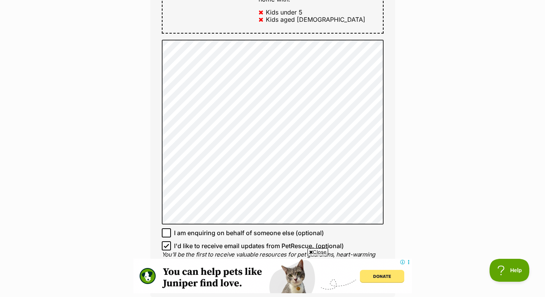
click at [167, 244] on icon at bounding box center [166, 245] width 5 height 5
click at [167, 244] on input "I'd like to receive email updates from PetRescue. (optional)" at bounding box center [166, 246] width 9 height 9
checkbox input "false"
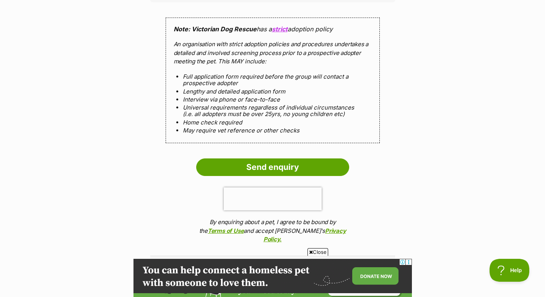
scroll to position [727, 0]
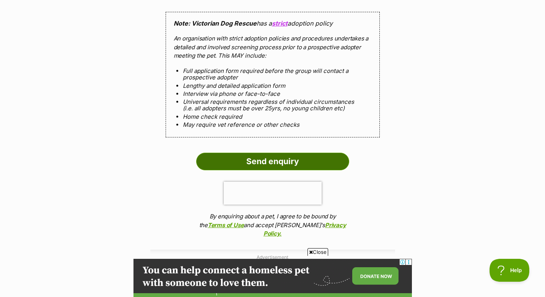
click at [256, 156] on input "Send enquiry" at bounding box center [272, 162] width 153 height 18
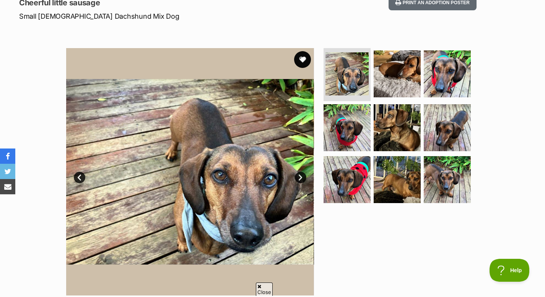
click at [302, 58] on button "favourite" at bounding box center [302, 59] width 17 height 17
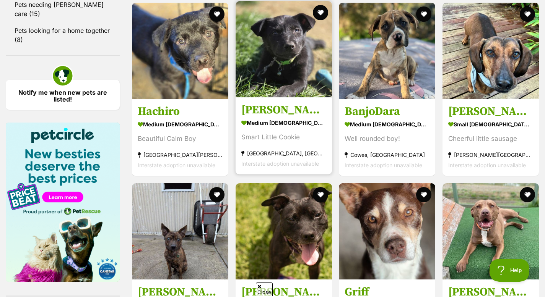
scroll to position [1069, 0]
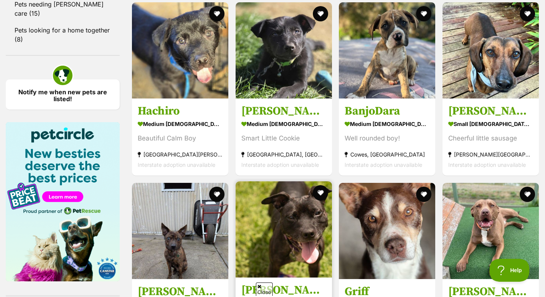
click at [298, 283] on h3 "[PERSON_NAME]" at bounding box center [283, 290] width 85 height 15
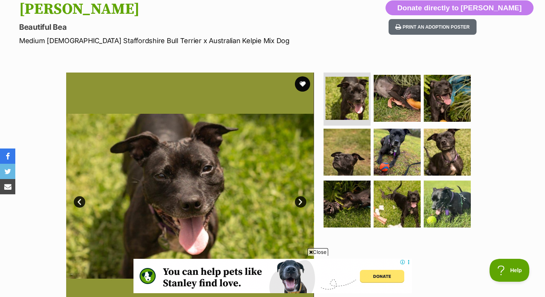
scroll to position [82, 0]
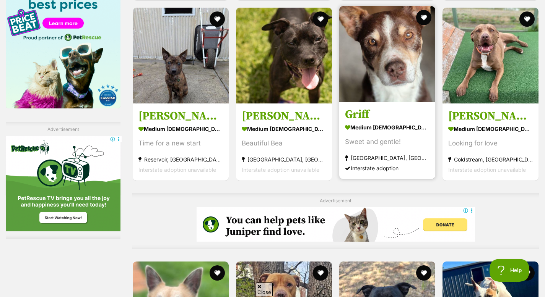
scroll to position [1247, 0]
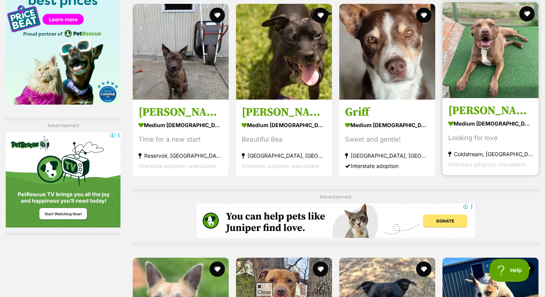
click at [464, 104] on h3 "Jerry" at bounding box center [490, 111] width 84 height 15
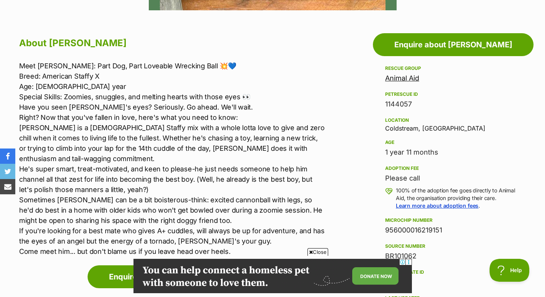
scroll to position [410, 0]
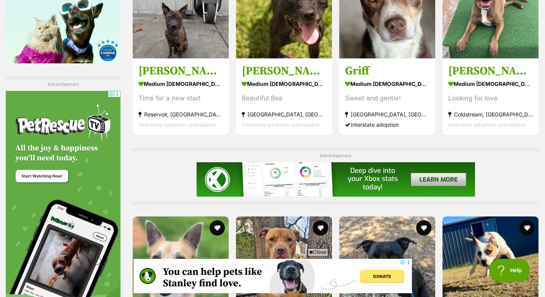
scroll to position [1297, 0]
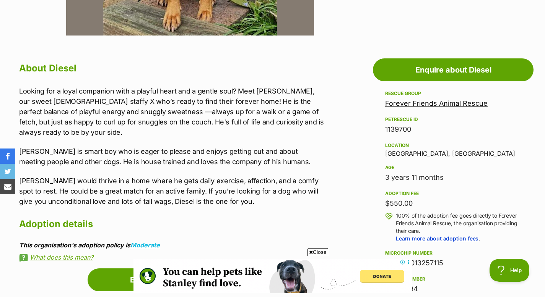
scroll to position [372, 0]
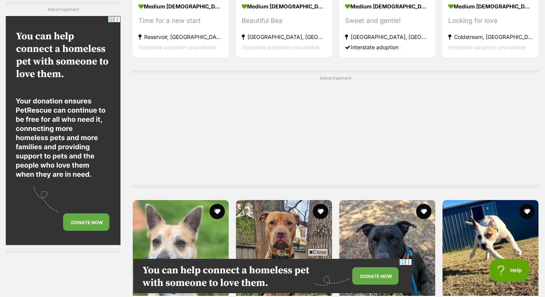
scroll to position [1367, 0]
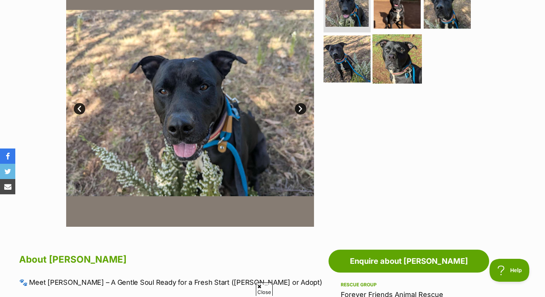
click at [388, 55] on img at bounding box center [396, 58] width 49 height 49
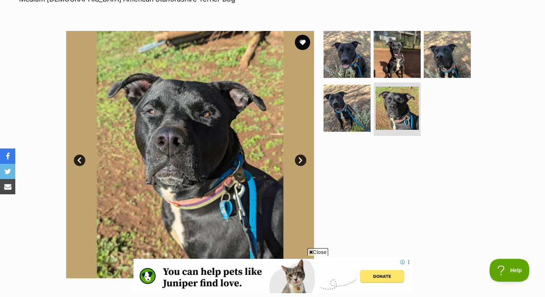
scroll to position [96, 0]
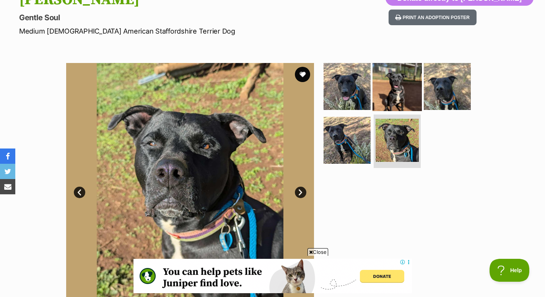
click at [391, 101] on img at bounding box center [396, 86] width 49 height 49
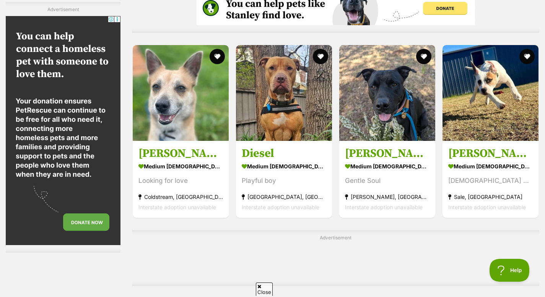
scroll to position [1462, 0]
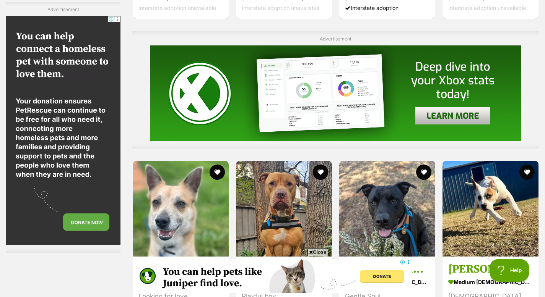
scroll to position [1437, 0]
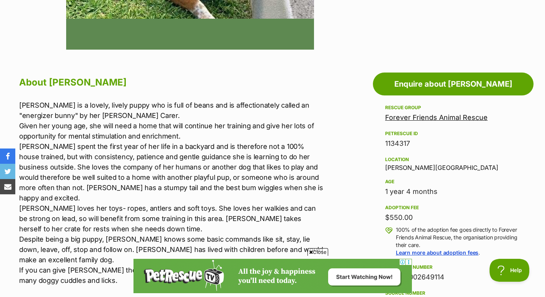
scroll to position [357, 0]
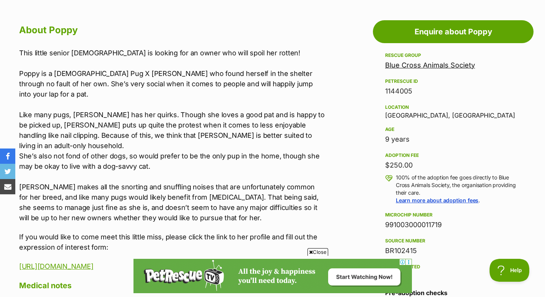
scroll to position [405, 0]
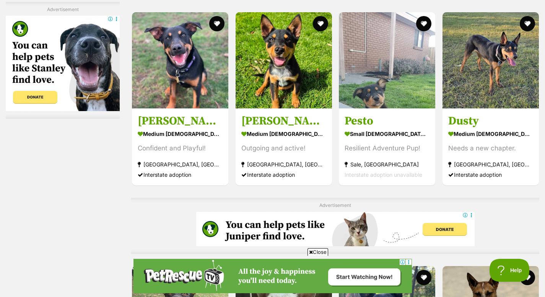
scroll to position [2188, 0]
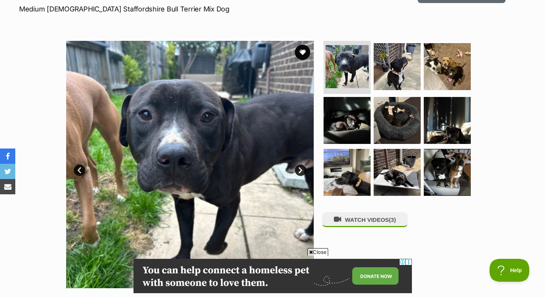
scroll to position [77, 0]
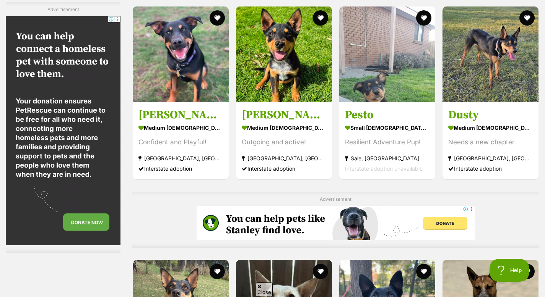
scroll to position [2249, 0]
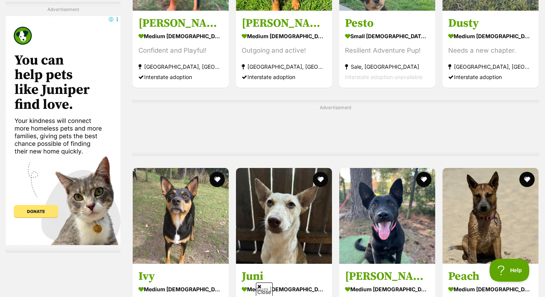
scroll to position [2287, 0]
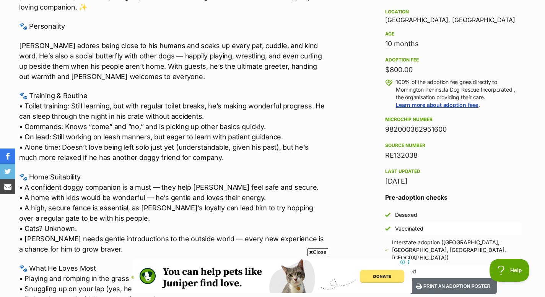
scroll to position [523, 0]
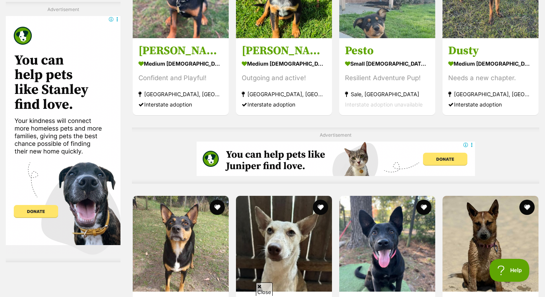
scroll to position [2251, 0]
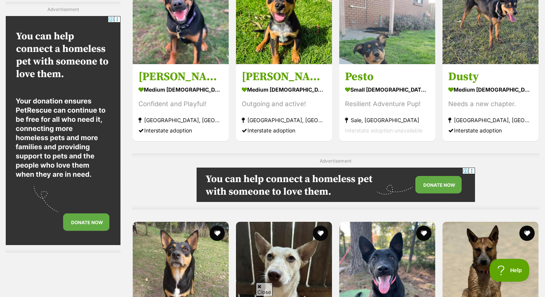
scroll to position [2287, 0]
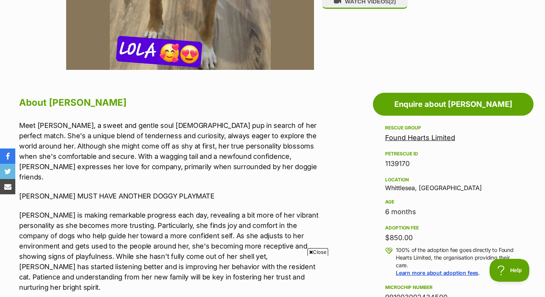
scroll to position [339, 0]
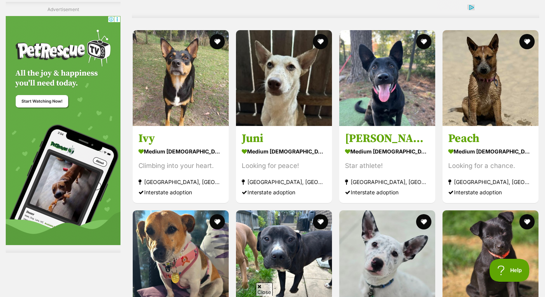
scroll to position [2481, 0]
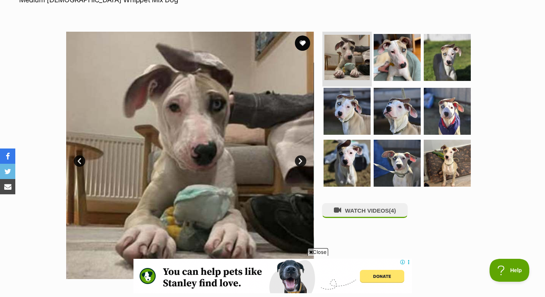
click at [346, 67] on img at bounding box center [346, 57] width 45 height 45
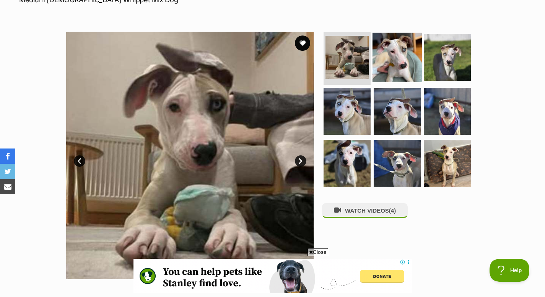
click at [390, 57] on img at bounding box center [396, 56] width 49 height 49
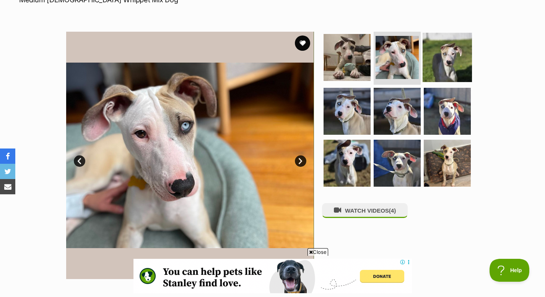
click at [441, 57] on img at bounding box center [446, 56] width 49 height 49
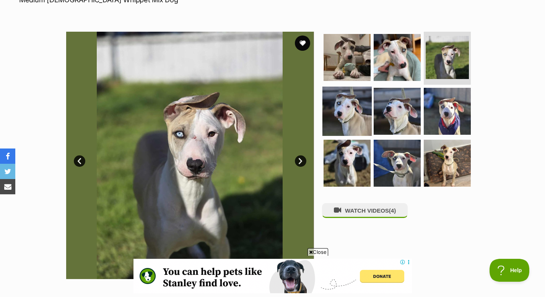
click at [352, 94] on img at bounding box center [346, 111] width 49 height 49
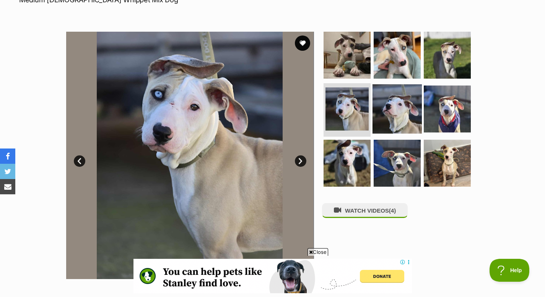
click at [391, 104] on img at bounding box center [396, 108] width 49 height 49
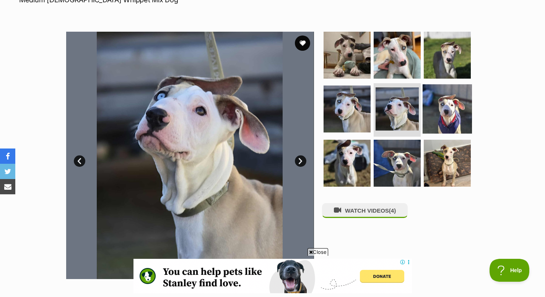
click at [434, 107] on img at bounding box center [446, 108] width 49 height 49
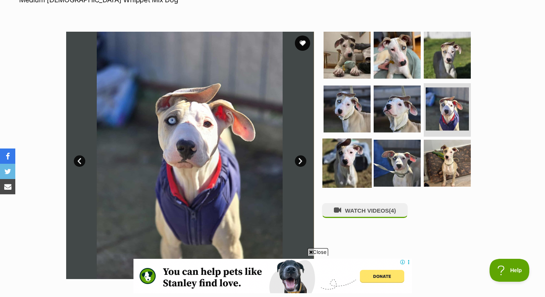
click at [342, 161] on img at bounding box center [346, 163] width 49 height 49
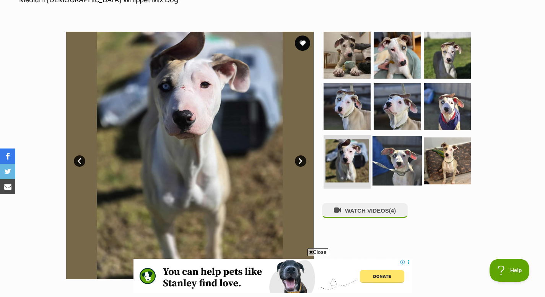
click at [378, 165] on img at bounding box center [396, 160] width 49 height 49
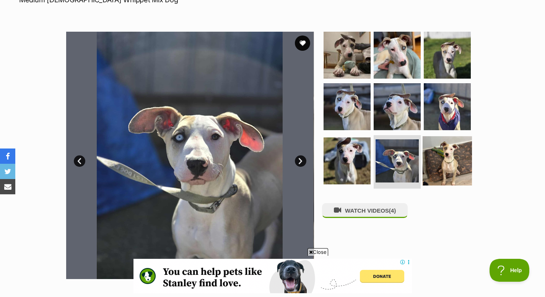
click at [439, 164] on img at bounding box center [446, 160] width 49 height 49
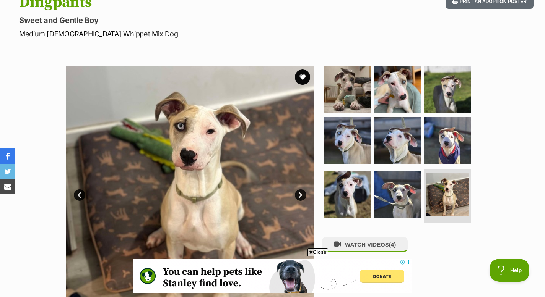
scroll to position [50, 0]
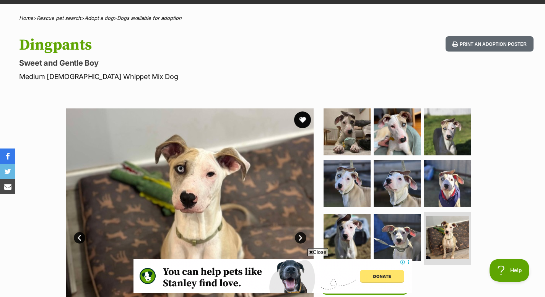
click at [299, 120] on button "favourite" at bounding box center [302, 120] width 17 height 17
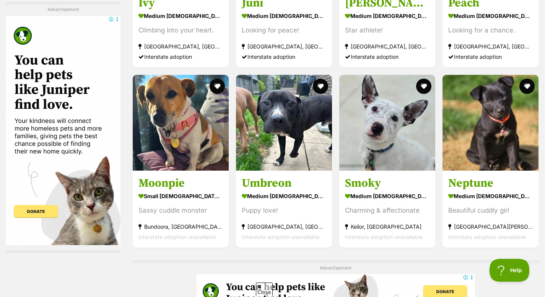
scroll to position [2561, 0]
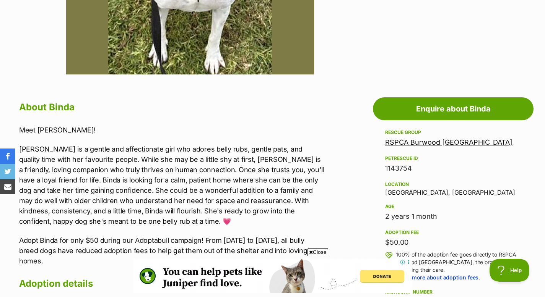
scroll to position [334, 0]
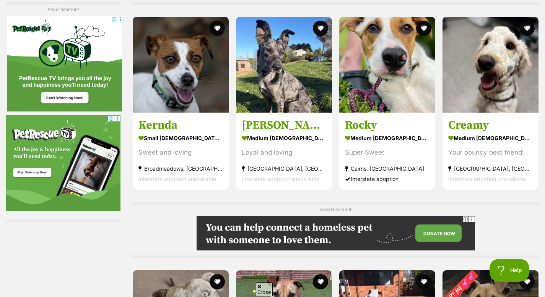
scroll to position [2868, 0]
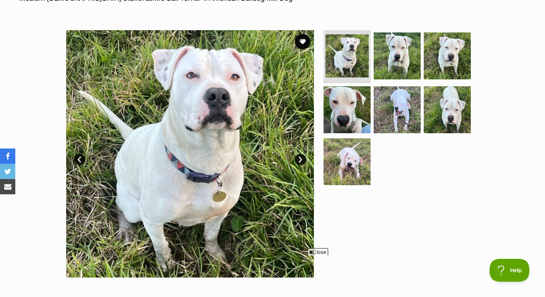
scroll to position [125, 0]
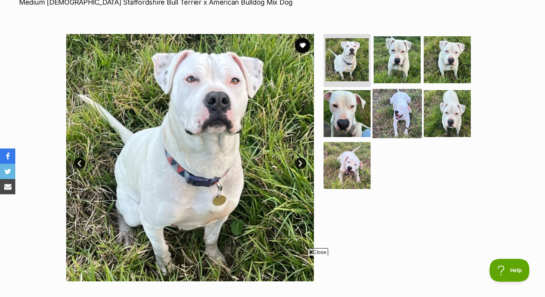
click at [394, 108] on img at bounding box center [396, 113] width 49 height 49
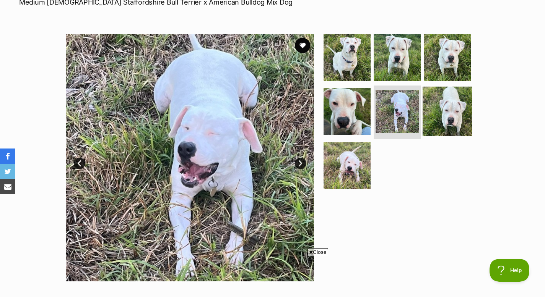
click at [442, 102] on img at bounding box center [446, 111] width 49 height 49
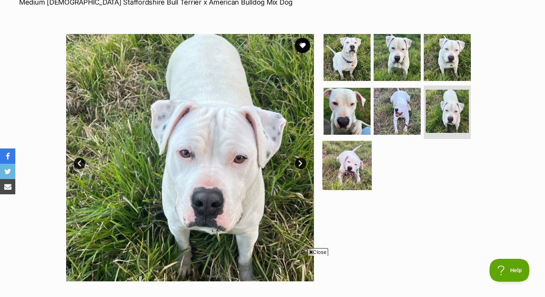
click at [364, 164] on img at bounding box center [346, 165] width 49 height 49
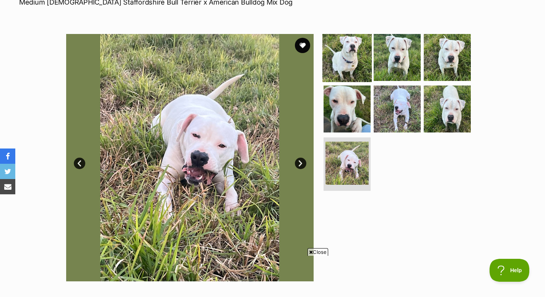
click at [337, 54] on img at bounding box center [346, 56] width 49 height 49
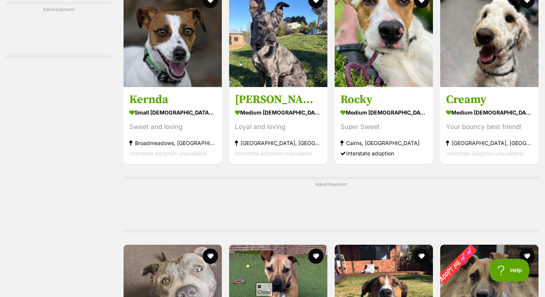
scroll to position [2849, 0]
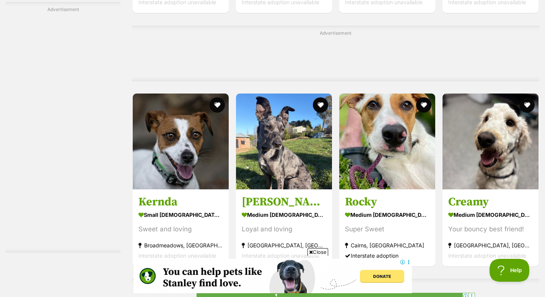
scroll to position [0, 0]
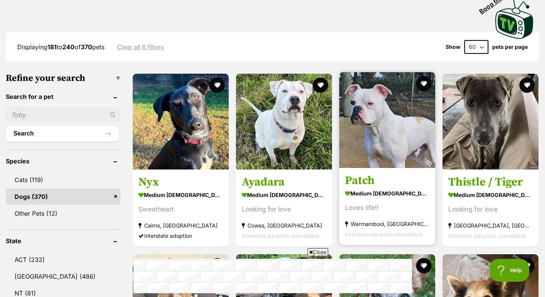
click at [361, 128] on img at bounding box center [387, 120] width 96 height 96
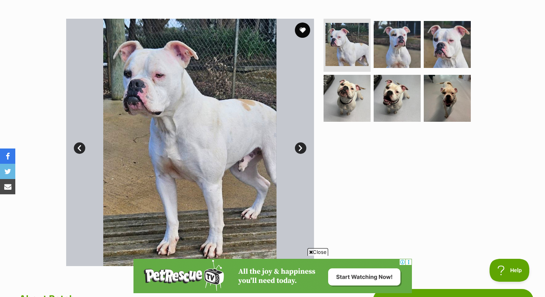
scroll to position [134, 0]
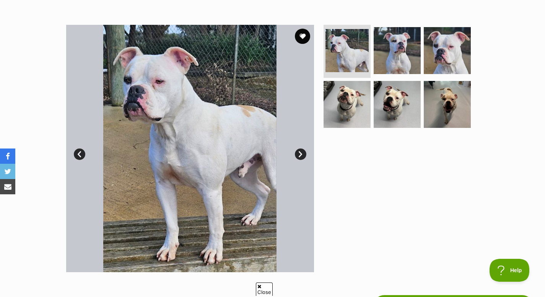
click at [298, 153] on link "Next" at bounding box center [300, 154] width 11 height 11
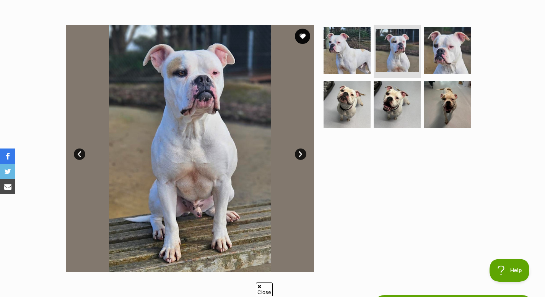
scroll to position [0, 0]
click at [298, 153] on link "Next" at bounding box center [300, 154] width 11 height 11
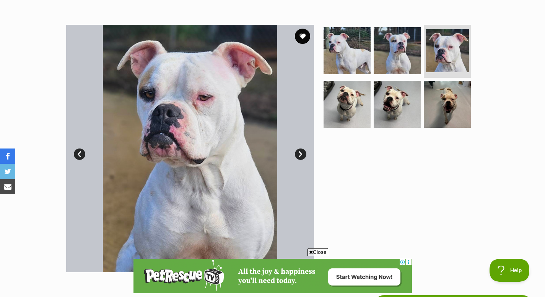
click at [298, 153] on link "Next" at bounding box center [300, 154] width 11 height 11
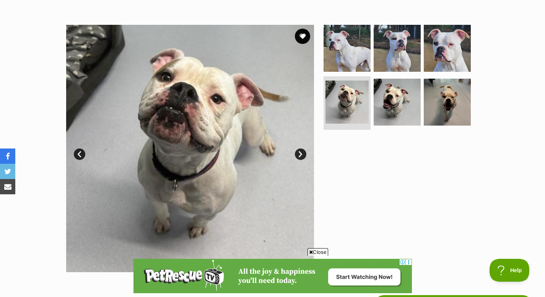
click at [298, 153] on link "Next" at bounding box center [300, 154] width 11 height 11
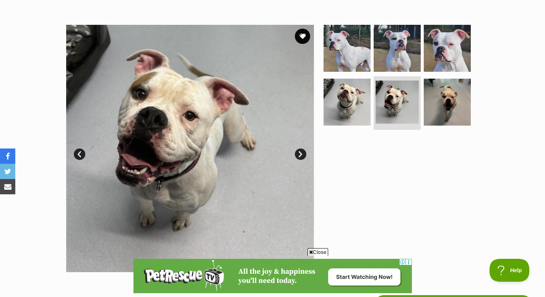
click at [297, 153] on link "Next" at bounding box center [300, 154] width 11 height 11
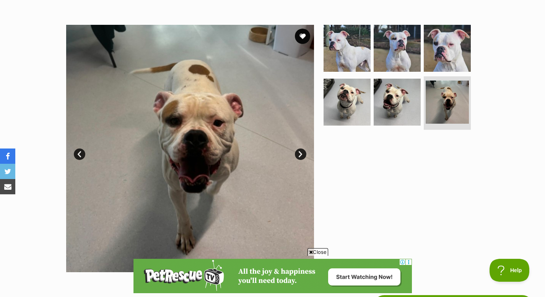
click at [297, 153] on link "Next" at bounding box center [300, 154] width 11 height 11
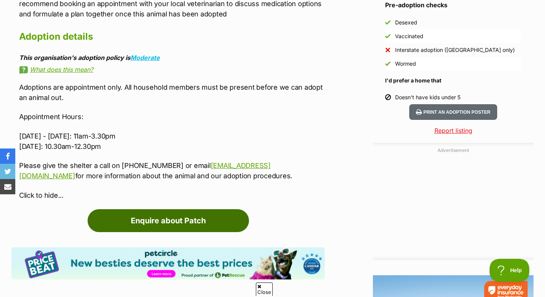
click at [156, 215] on link "Enquire about Patch" at bounding box center [168, 220] width 161 height 23
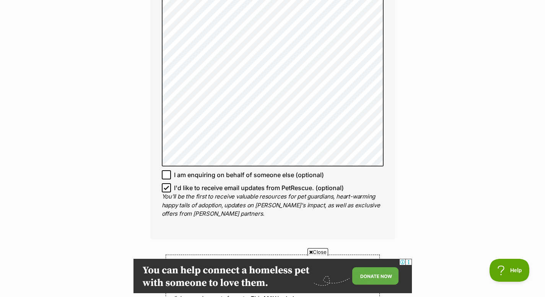
scroll to position [582, 0]
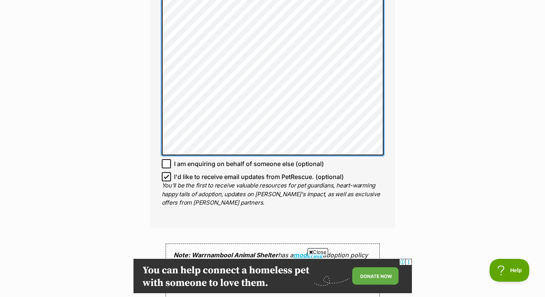
click at [145, 5] on div "Enquire about Patch 55594591 Send an enquiry via the form below or phone us on …" at bounding box center [273, 1] width 268 height 1028
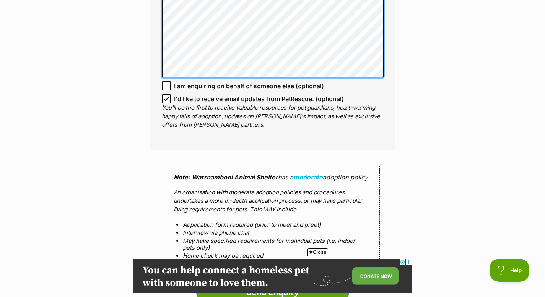
scroll to position [491, 0]
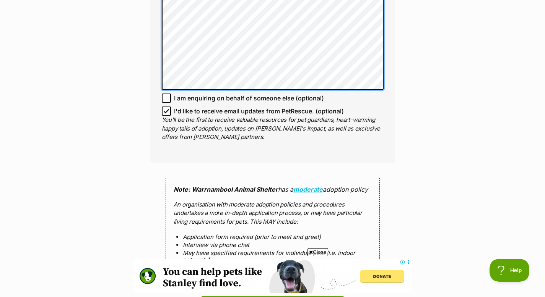
scroll to position [572, 0]
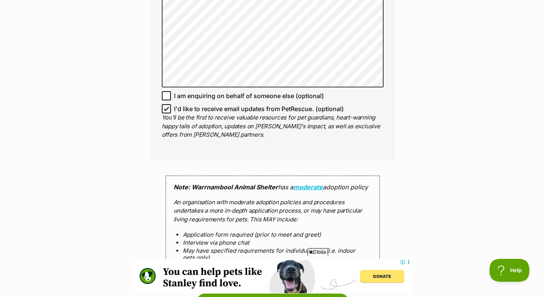
click at [169, 107] on icon at bounding box center [166, 108] width 5 height 5
click at [169, 107] on input "I'd like to receive email updates from PetRescue. (optional)" at bounding box center [166, 108] width 9 height 9
checkbox input "false"
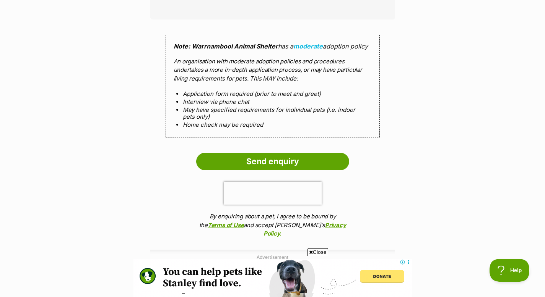
scroll to position [727, 0]
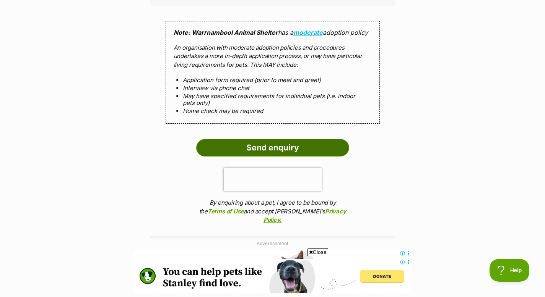
click at [246, 151] on input "Send enquiry" at bounding box center [272, 148] width 153 height 18
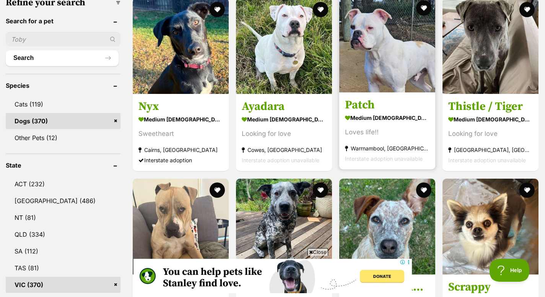
scroll to position [269, 0]
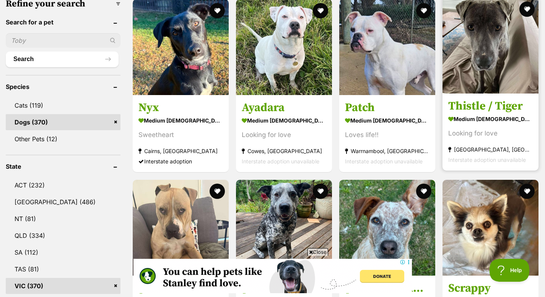
click at [487, 99] on h3 "Thistle / Tiger" at bounding box center [490, 106] width 84 height 15
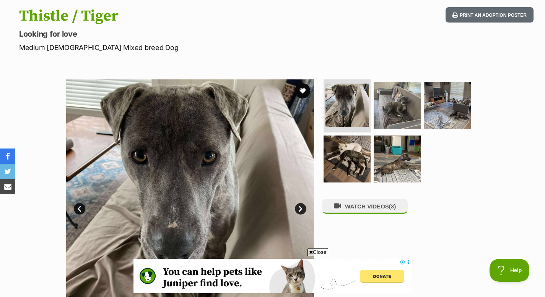
scroll to position [79, 0]
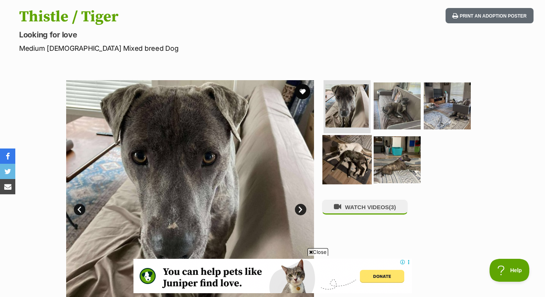
click at [344, 167] on img at bounding box center [346, 159] width 49 height 49
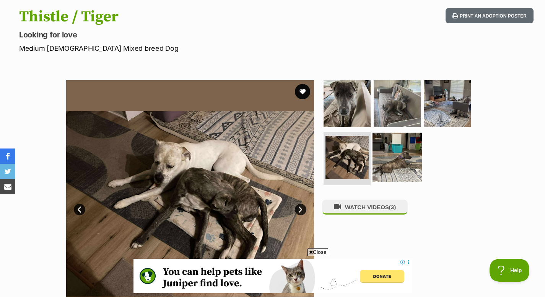
click at [386, 162] on img at bounding box center [396, 157] width 49 height 49
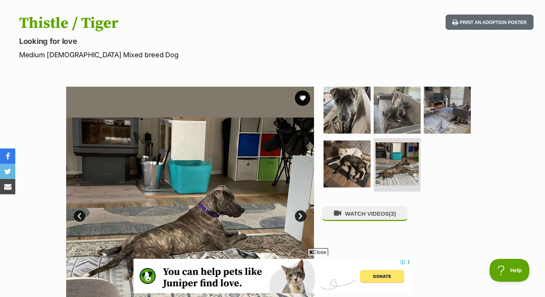
scroll to position [71, 0]
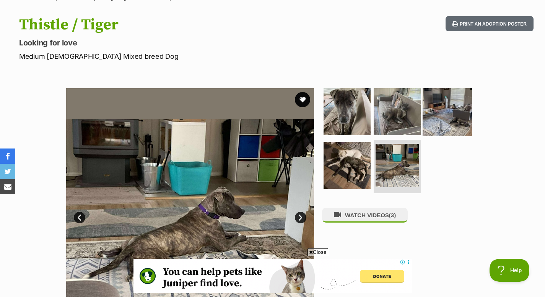
click at [446, 125] on img at bounding box center [446, 111] width 49 height 49
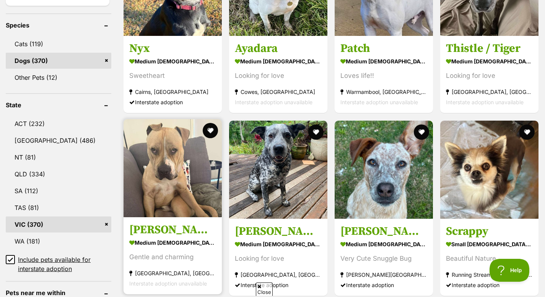
click at [181, 186] on img at bounding box center [172, 168] width 98 height 98
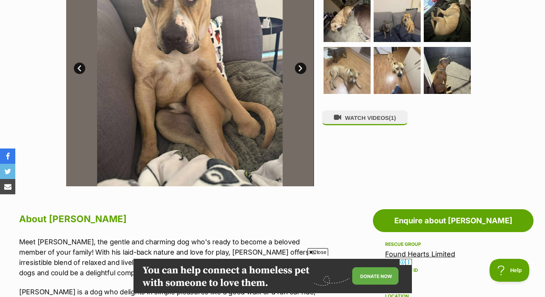
scroll to position [212, 0]
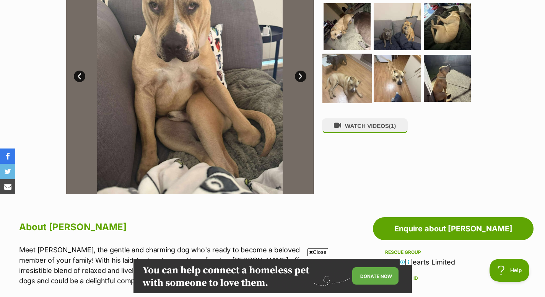
click at [337, 83] on img at bounding box center [346, 78] width 49 height 49
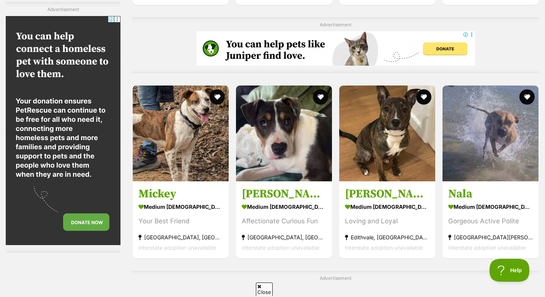
scroll to position [1376, 0]
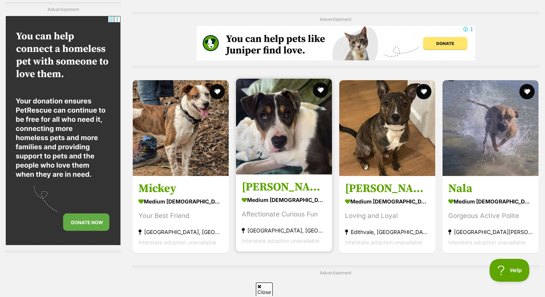
click at [282, 180] on h3 "Rosemary" at bounding box center [284, 187] width 84 height 15
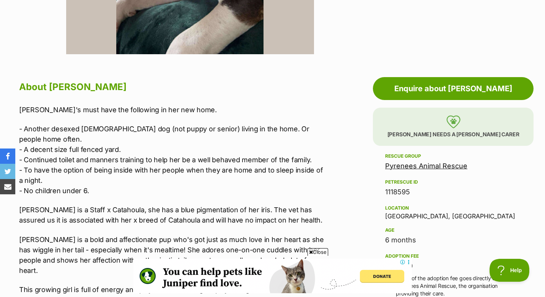
scroll to position [353, 0]
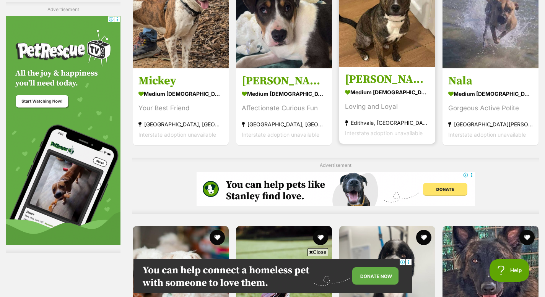
scroll to position [1485, 0]
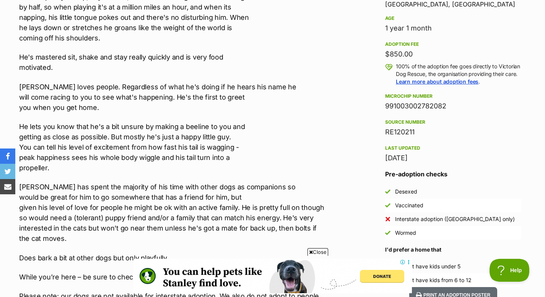
scroll to position [566, 0]
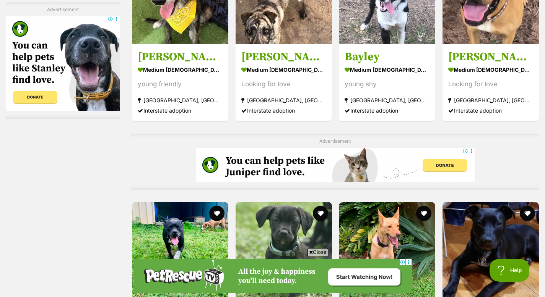
scroll to position [2249, 0]
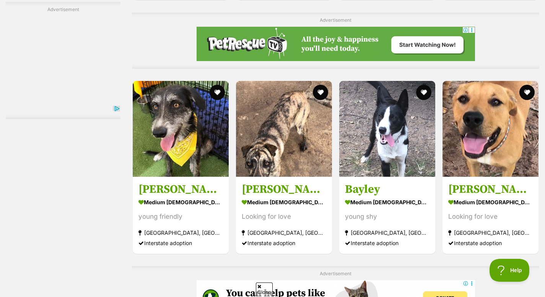
scroll to position [2064, 0]
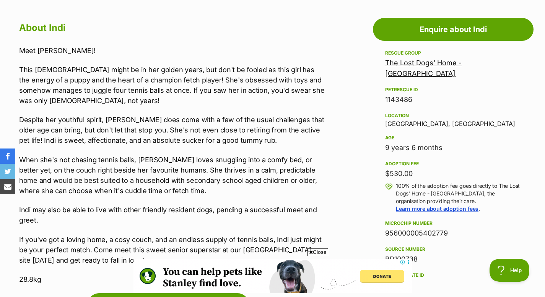
scroll to position [422, 0]
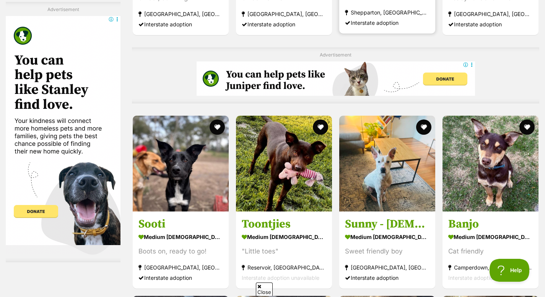
scroll to position [2974, 0]
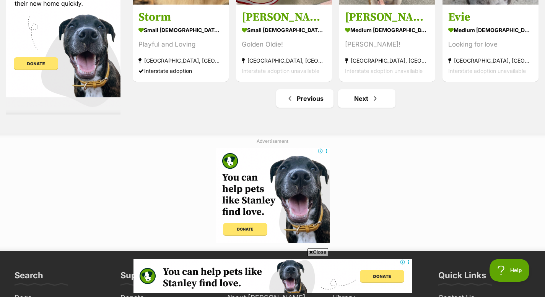
scroll to position [3596, 0]
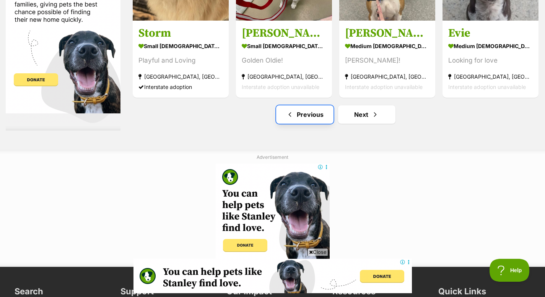
click at [302, 105] on link "Previous" at bounding box center [304, 114] width 57 height 18
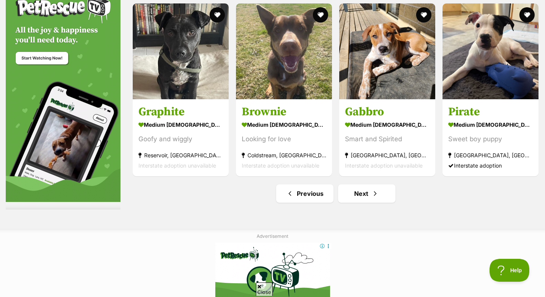
scroll to position [3610, 0]
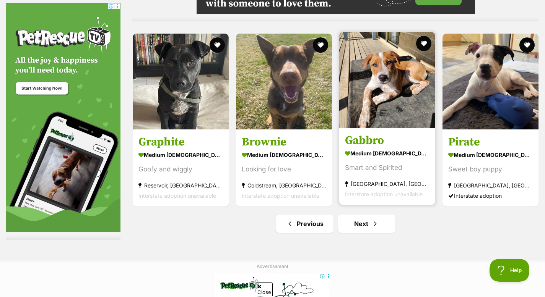
click at [396, 93] on img at bounding box center [387, 80] width 96 height 96
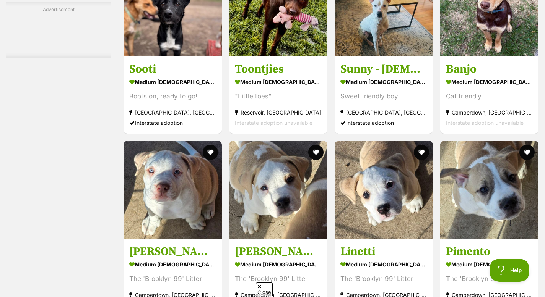
scroll to position [2990, 0]
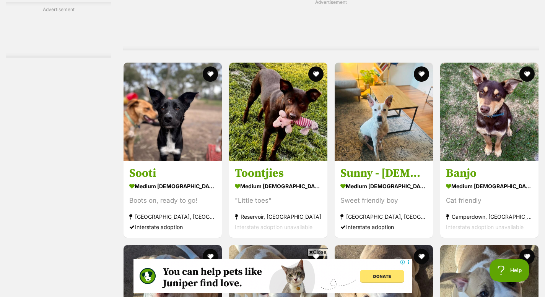
scroll to position [0, 0]
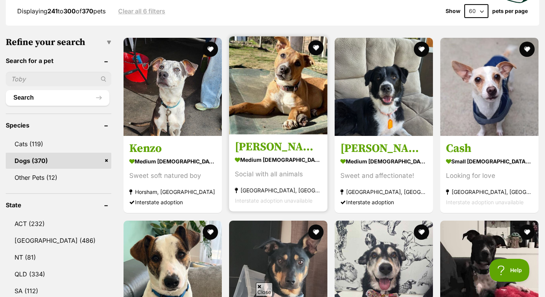
scroll to position [223, 0]
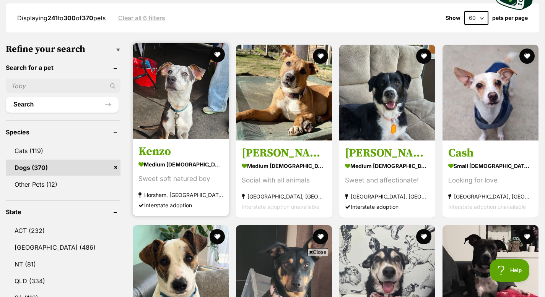
click at [182, 97] on img at bounding box center [181, 91] width 96 height 96
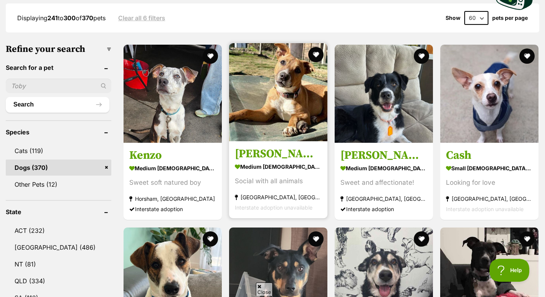
click at [280, 147] on h3 "[PERSON_NAME]" at bounding box center [278, 154] width 87 height 15
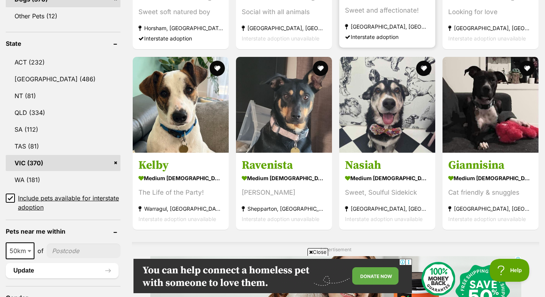
scroll to position [395, 0]
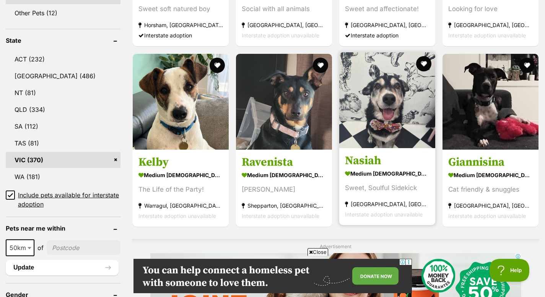
click at [375, 183] on div "Sweet, Soulful Sidekick" at bounding box center [387, 188] width 84 height 10
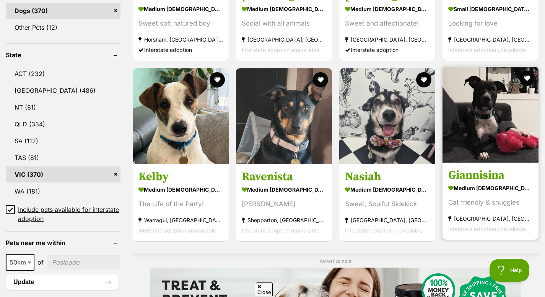
click at [463, 168] on h3 "Giannisina" at bounding box center [490, 175] width 84 height 15
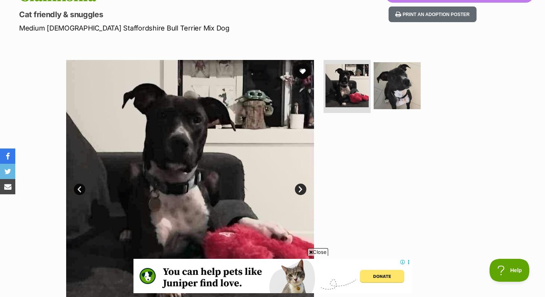
scroll to position [94, 0]
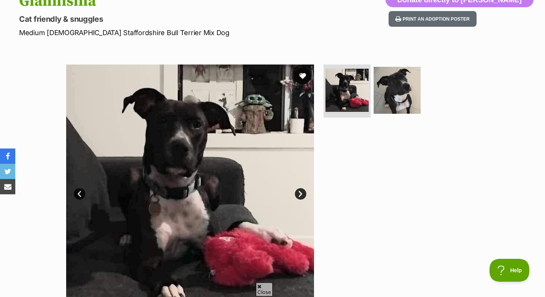
click at [303, 75] on button "favourite" at bounding box center [302, 76] width 17 height 17
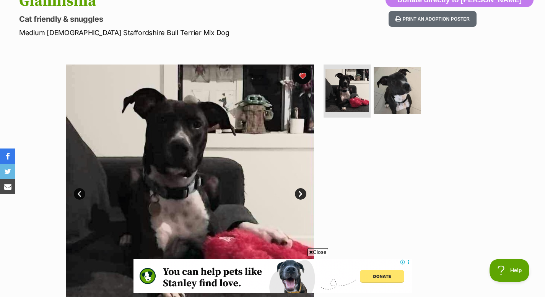
scroll to position [0, 0]
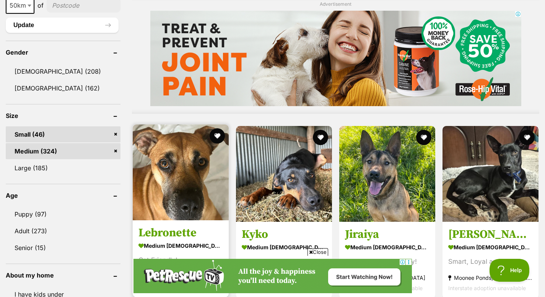
click at [176, 188] on img at bounding box center [181, 173] width 96 height 96
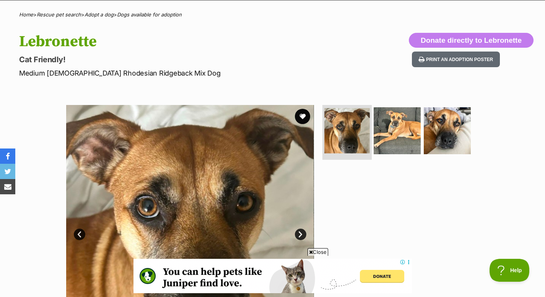
scroll to position [36, 0]
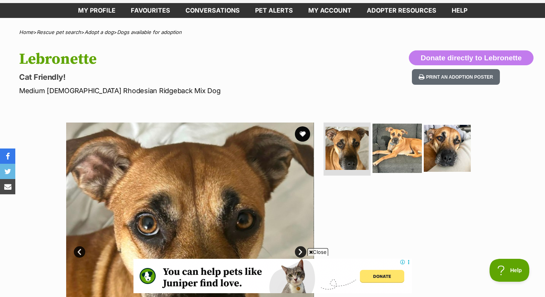
click at [394, 154] on img at bounding box center [396, 147] width 49 height 49
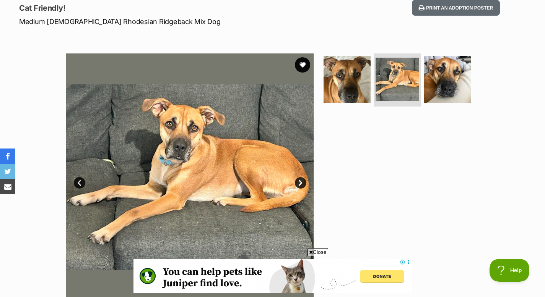
scroll to position [112, 0]
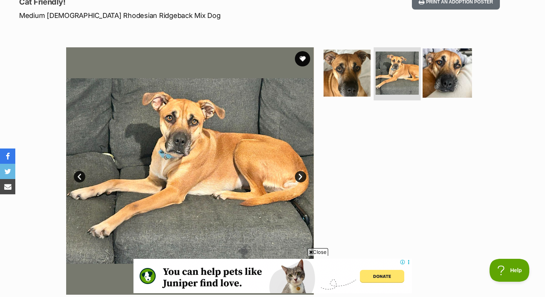
click at [435, 78] on img at bounding box center [446, 72] width 49 height 49
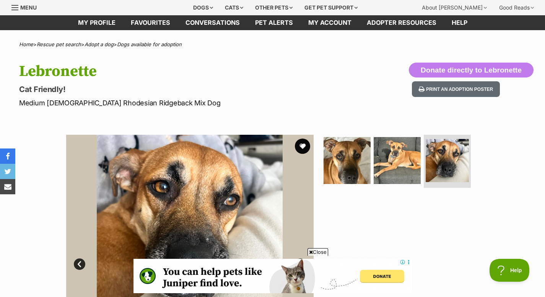
scroll to position [37, 0]
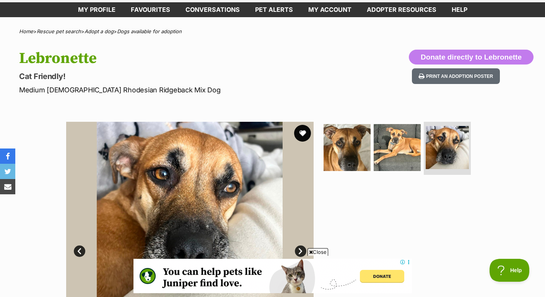
click at [299, 132] on button "favourite" at bounding box center [302, 133] width 17 height 17
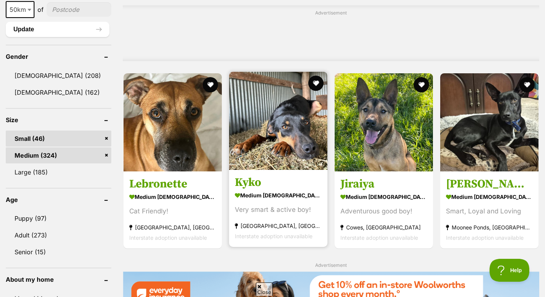
click at [251, 175] on h3 "Kyko" at bounding box center [278, 182] width 87 height 15
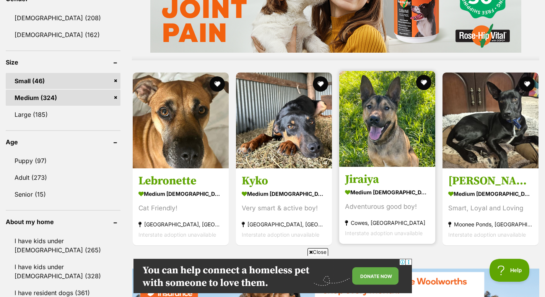
click at [392, 187] on strong "medium [DEMOGRAPHIC_DATA] Dog" at bounding box center [387, 192] width 84 height 11
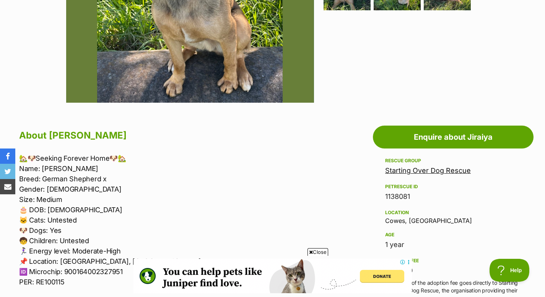
scroll to position [304, 0]
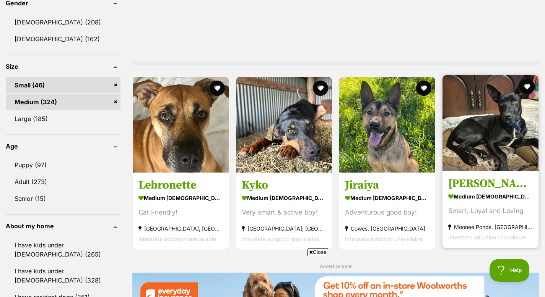
click at [461, 118] on article "1132573 [GEOGRAPHIC_DATA] medium [DEMOGRAPHIC_DATA] Dog [PERSON_NAME] and Lovin…" at bounding box center [489, 162] width 97 height 175
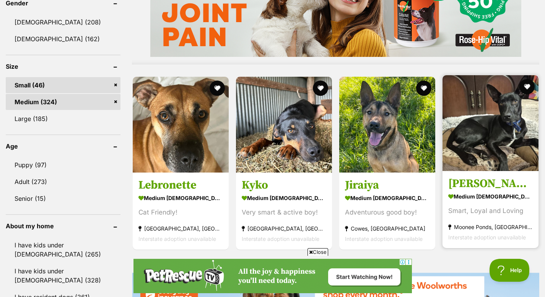
click at [485, 136] on img at bounding box center [490, 123] width 96 height 96
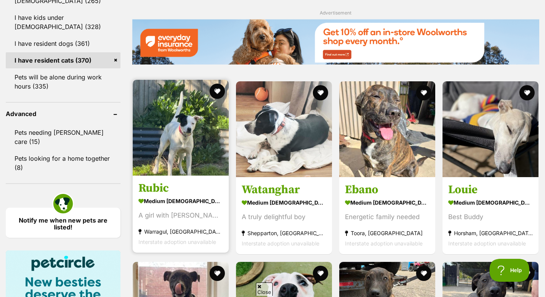
click at [172, 153] on img at bounding box center [181, 128] width 96 height 96
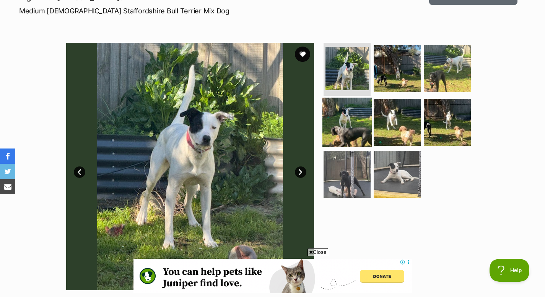
click at [340, 134] on img at bounding box center [346, 122] width 49 height 49
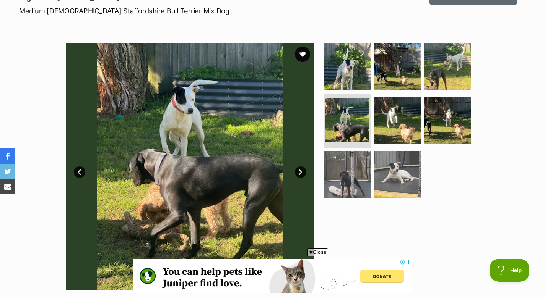
click at [301, 171] on link "Next" at bounding box center [300, 172] width 11 height 11
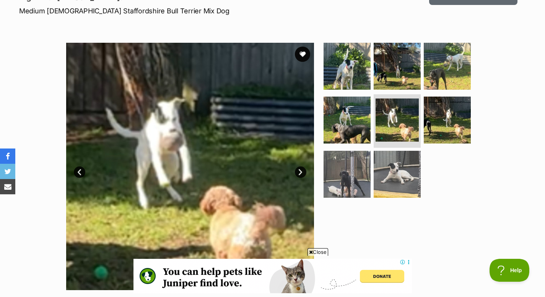
click at [301, 171] on link "Next" at bounding box center [300, 172] width 11 height 11
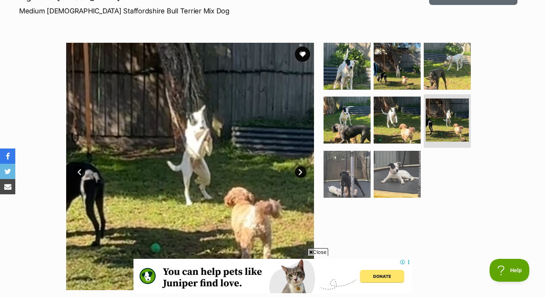
click at [301, 171] on link "Next" at bounding box center [300, 172] width 11 height 11
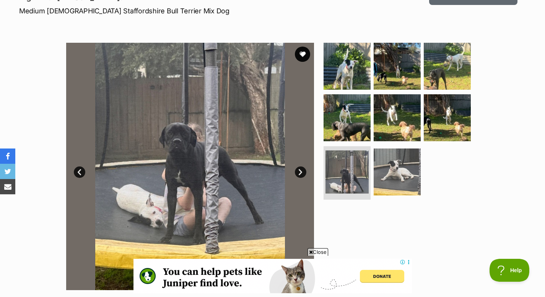
click at [301, 171] on link "Next" at bounding box center [300, 172] width 11 height 11
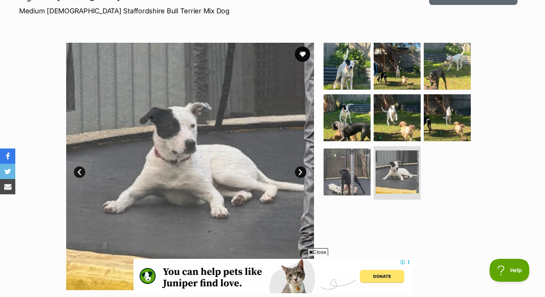
click at [301, 171] on link "Next" at bounding box center [300, 172] width 11 height 11
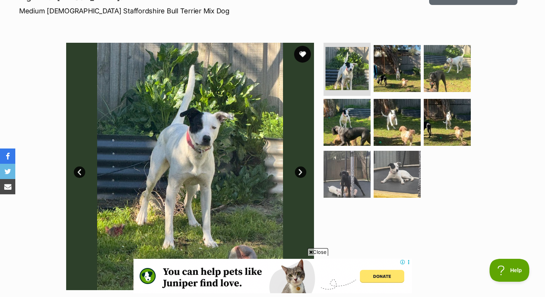
click at [305, 52] on button "favourite" at bounding box center [302, 54] width 17 height 17
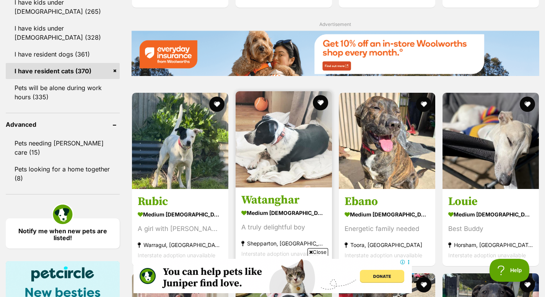
click at [287, 193] on h3 "Watanghar" at bounding box center [283, 200] width 85 height 15
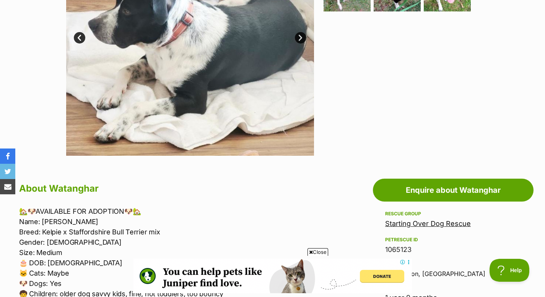
scroll to position [252, 0]
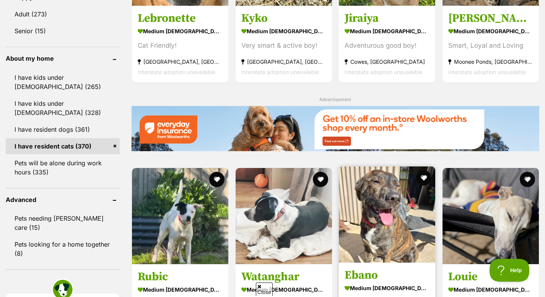
click at [384, 198] on img at bounding box center [387, 215] width 96 height 96
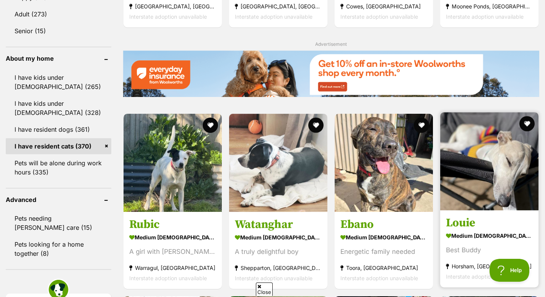
click at [472, 233] on article "1143084 Louie medium male Dog Best Buddy Horsham, VIC Interstate adoption unava…" at bounding box center [489, 200] width 100 height 177
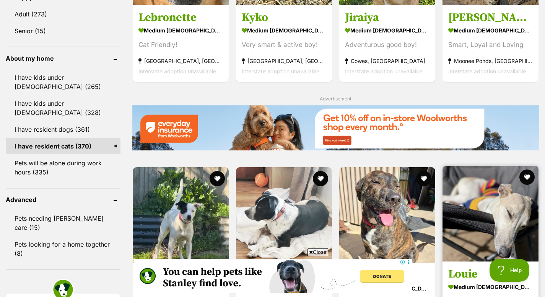
click at [460, 238] on img at bounding box center [490, 214] width 96 height 96
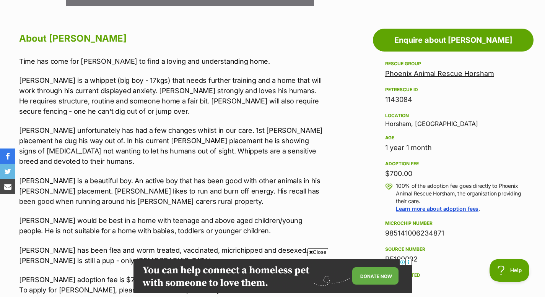
scroll to position [403, 0]
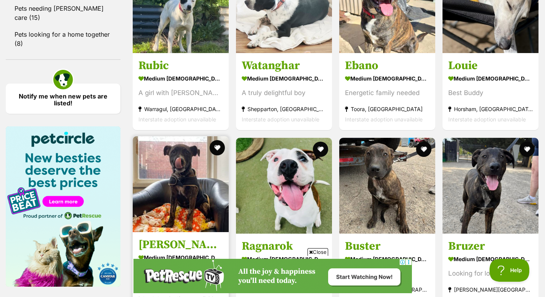
click at [174, 180] on img at bounding box center [181, 184] width 96 height 96
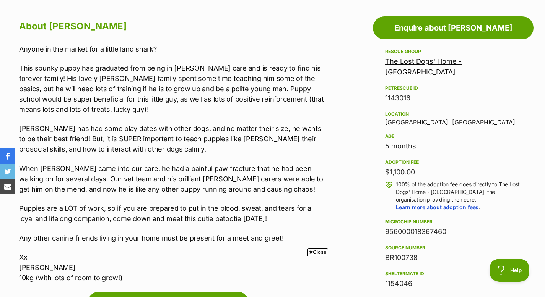
scroll to position [415, 0]
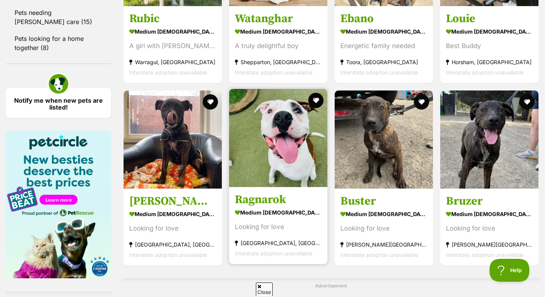
click at [272, 173] on article "1134247 Ragnarok medium [DEMOGRAPHIC_DATA] Dog Looking for love [GEOGRAPHIC_DAT…" at bounding box center [278, 176] width 100 height 177
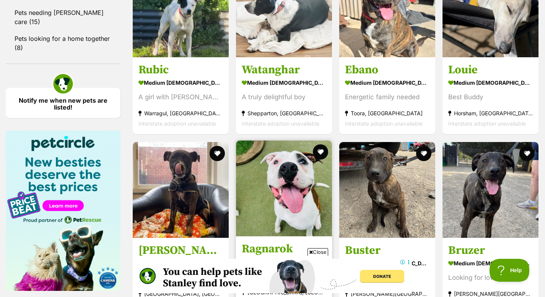
click at [282, 242] on h3 "Ragnarok" at bounding box center [284, 249] width 84 height 15
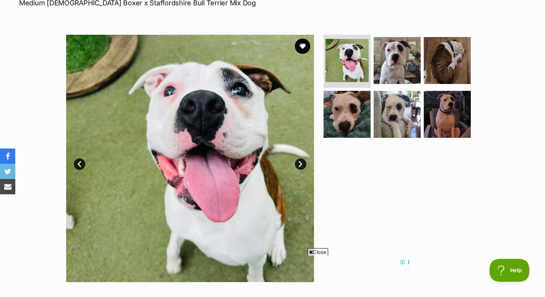
scroll to position [104, 0]
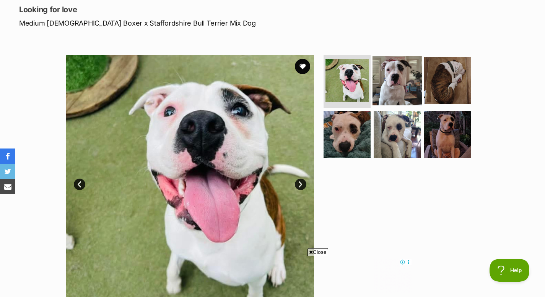
click at [393, 93] on img at bounding box center [396, 80] width 49 height 49
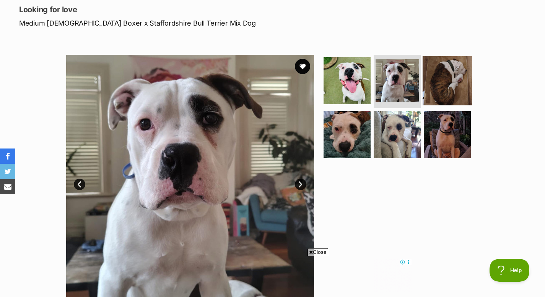
click at [447, 88] on img at bounding box center [446, 80] width 49 height 49
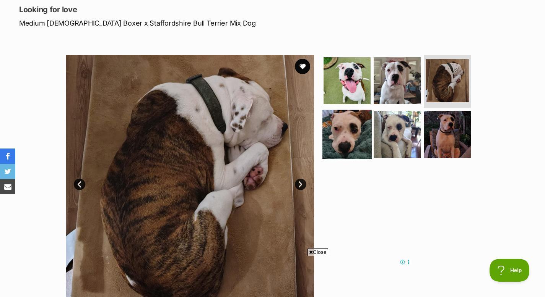
click at [355, 136] on img at bounding box center [346, 134] width 49 height 49
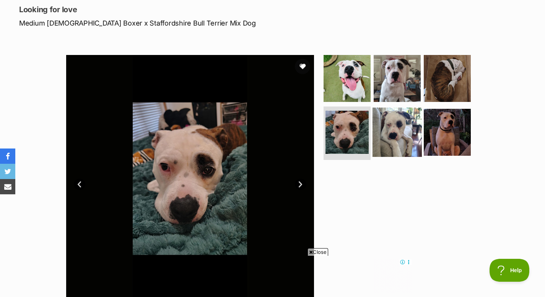
click at [401, 141] on img at bounding box center [396, 132] width 49 height 49
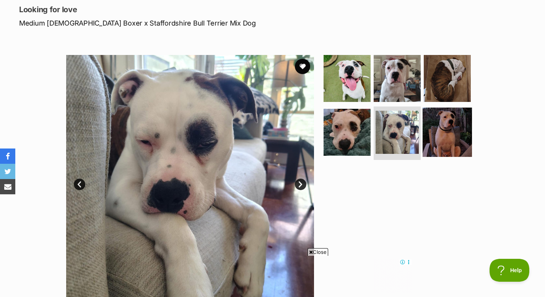
click at [442, 139] on img at bounding box center [446, 132] width 49 height 49
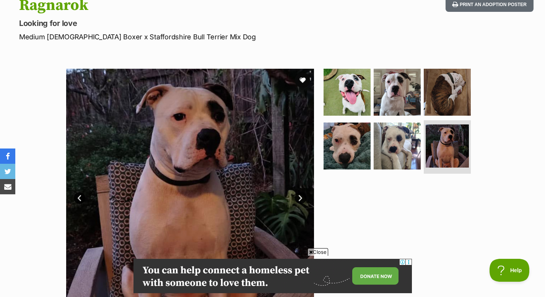
scroll to position [90, 0]
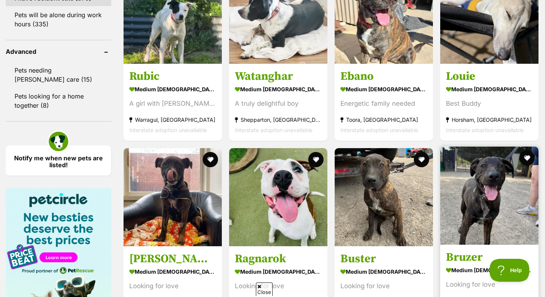
click at [460, 251] on h3 "Bruzer" at bounding box center [489, 258] width 87 height 15
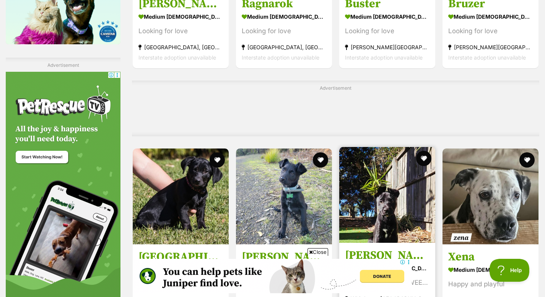
scroll to position [1310, 0]
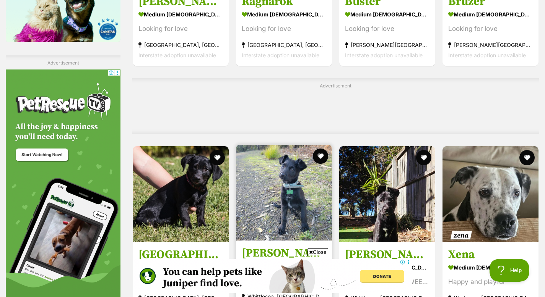
click at [287, 246] on h3 "[PERSON_NAME] ([PERSON_NAME])" at bounding box center [284, 253] width 84 height 15
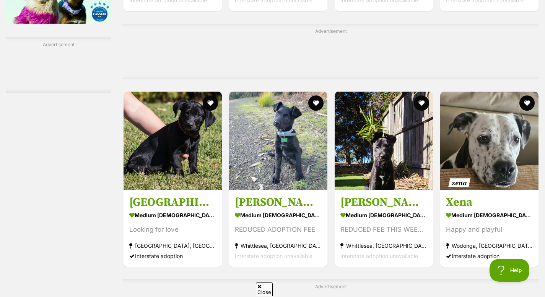
scroll to position [1321, 0]
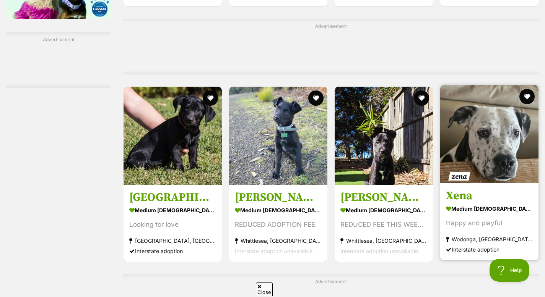
click at [488, 104] on img at bounding box center [489, 134] width 98 height 98
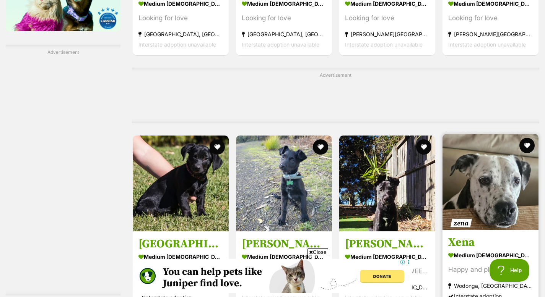
scroll to position [0, 0]
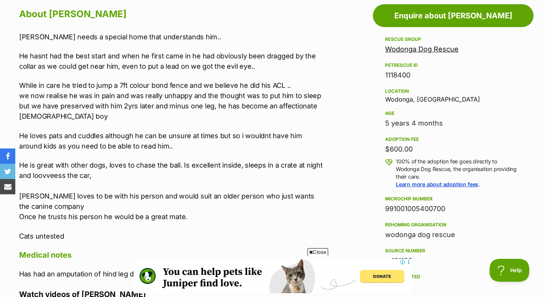
scroll to position [428, 0]
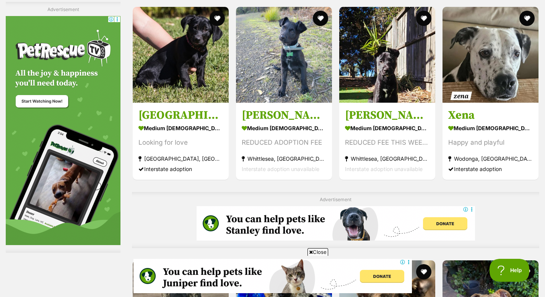
scroll to position [1451, 0]
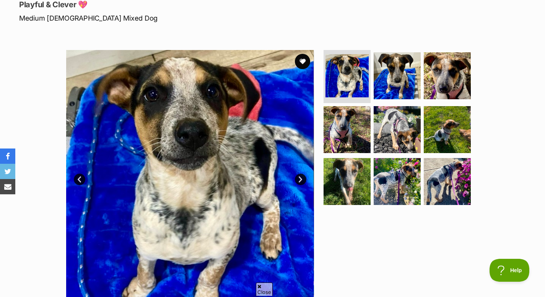
scroll to position [114, 0]
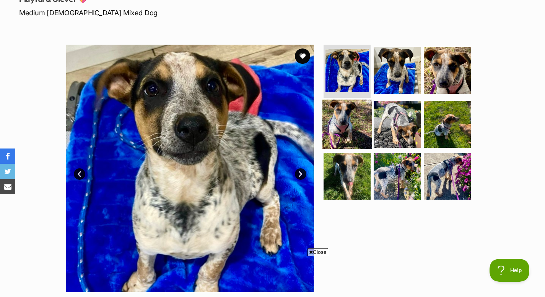
click at [341, 131] on img at bounding box center [346, 124] width 49 height 49
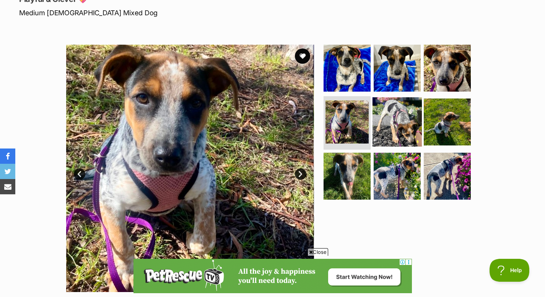
scroll to position [0, 0]
click at [382, 130] on img at bounding box center [396, 121] width 49 height 49
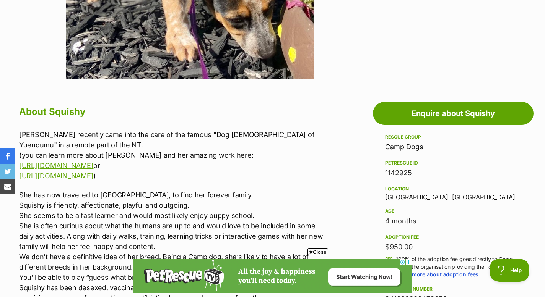
scroll to position [341, 0]
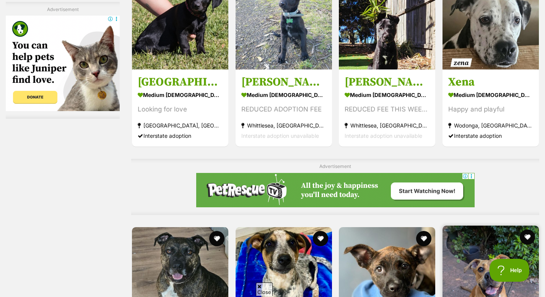
scroll to position [1503, 0]
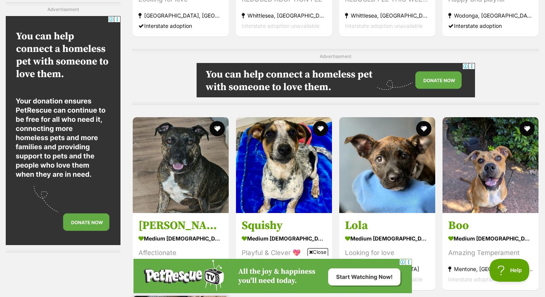
scroll to position [1594, 0]
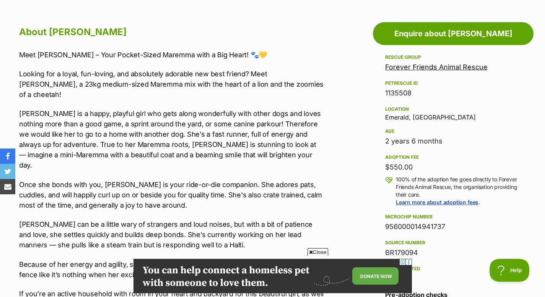
scroll to position [411, 0]
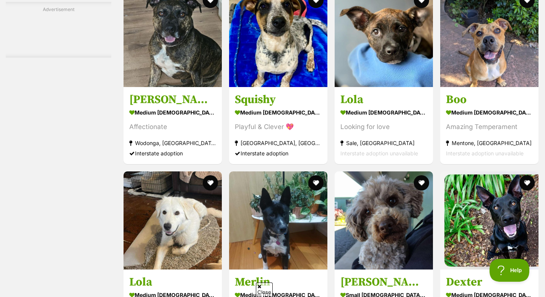
scroll to position [1664, 0]
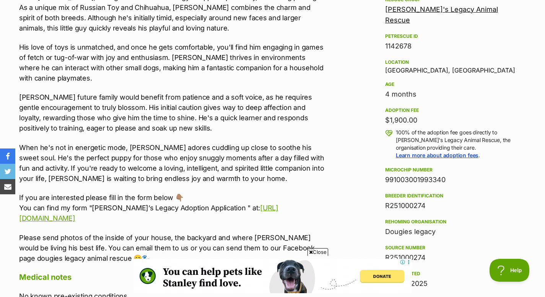
scroll to position [475, 0]
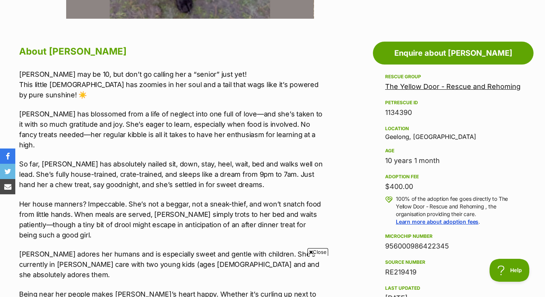
scroll to position [0, 6]
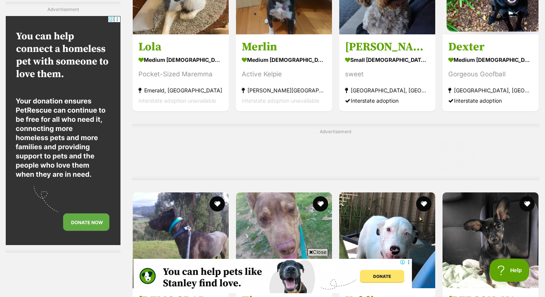
scroll to position [2019, 0]
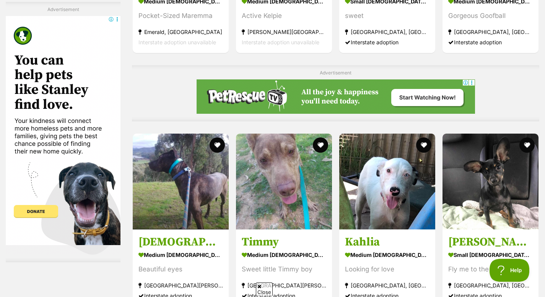
scroll to position [2026, 0]
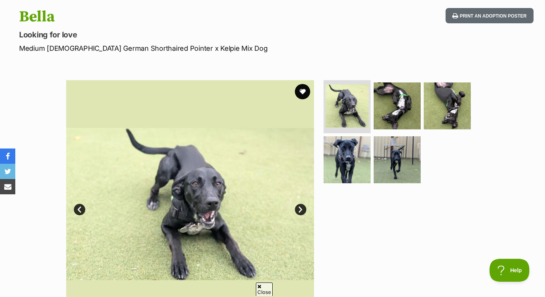
scroll to position [82, 0]
